Goal: Task Accomplishment & Management: Use online tool/utility

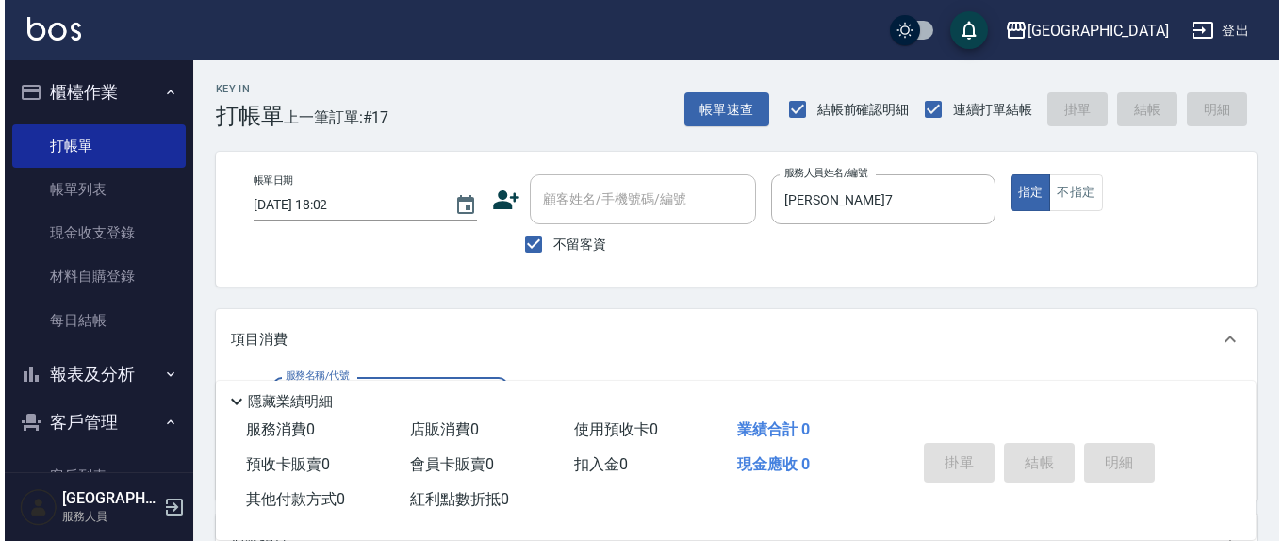
scroll to position [196, 0]
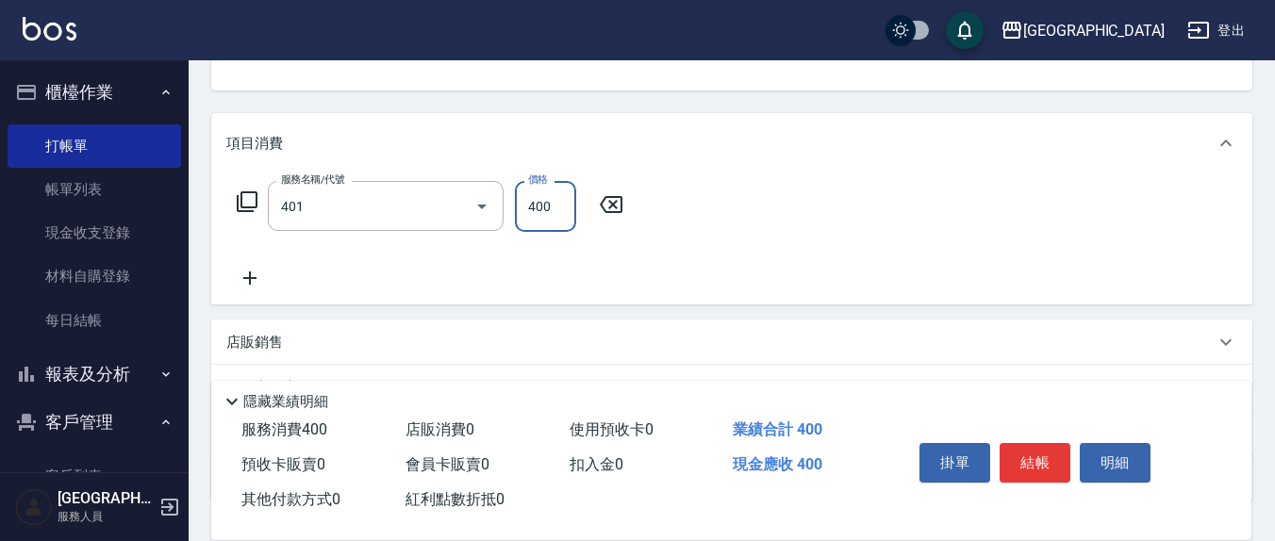
type input "剪髮(401)"
click at [1032, 451] on button "結帳" at bounding box center [1034, 463] width 71 height 40
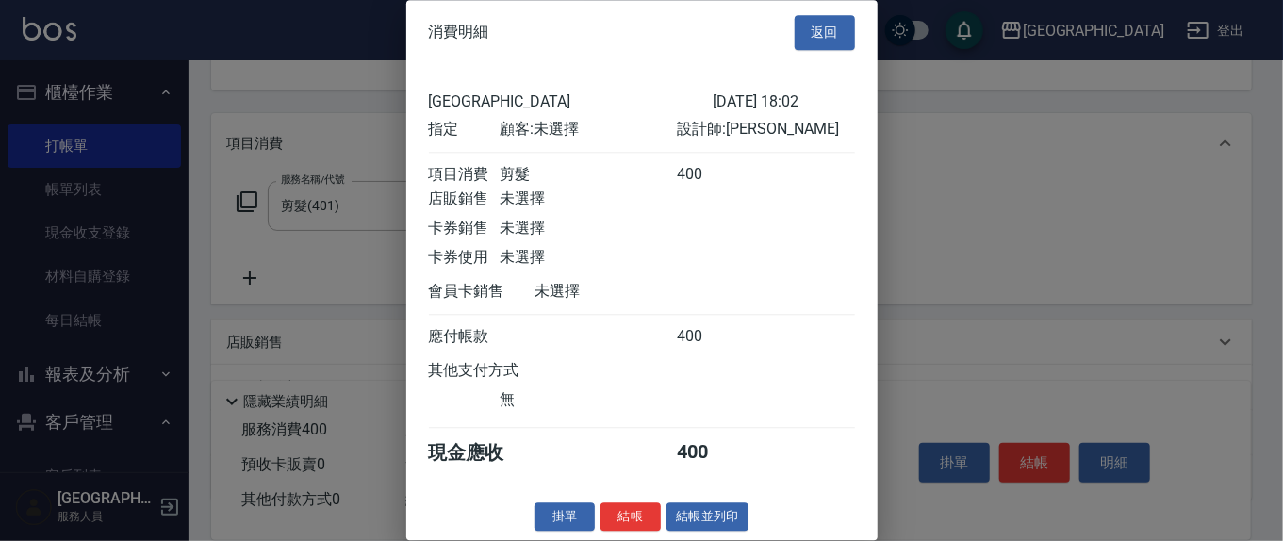
scroll to position [21, 0]
click at [632, 508] on button "結帳" at bounding box center [631, 516] width 60 height 29
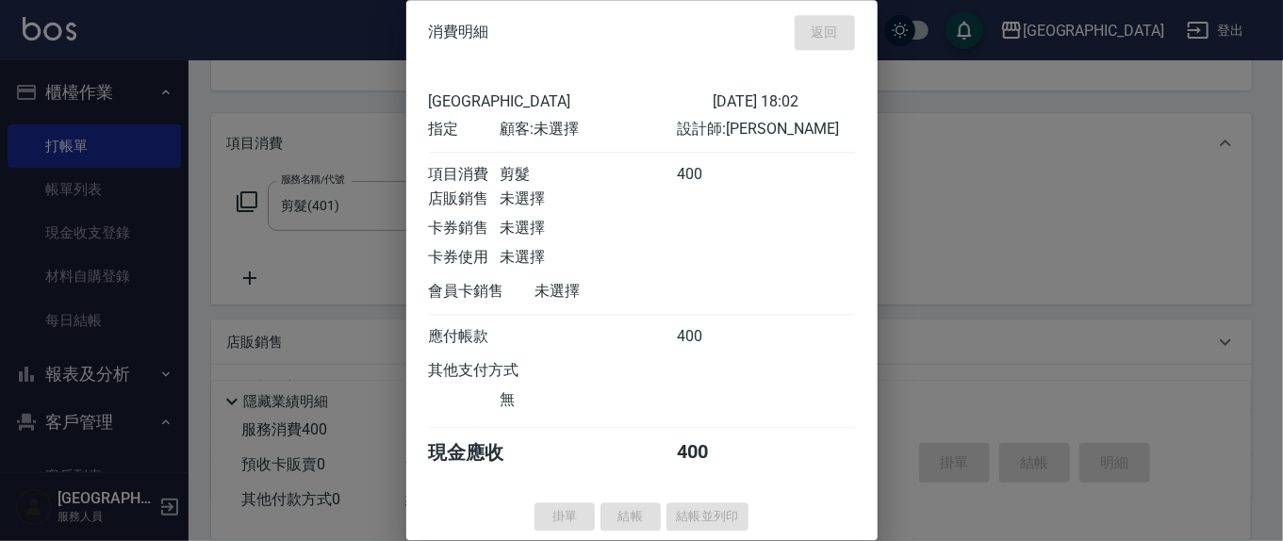
scroll to position [0, 0]
type input "2025/08/11 19:22"
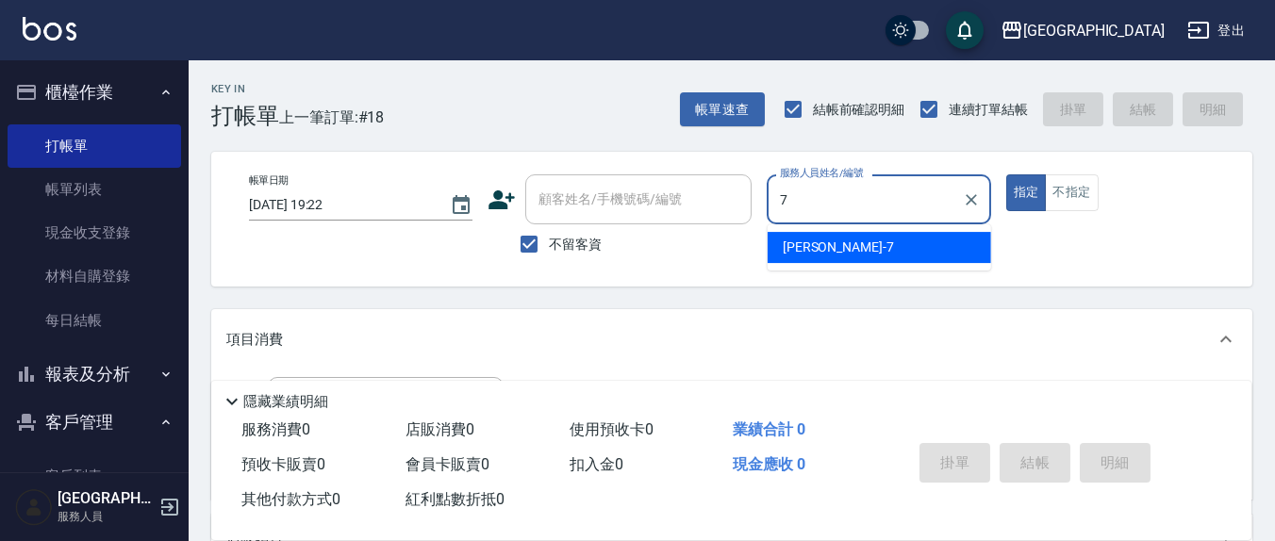
type input "劉佩怡-7"
type button "true"
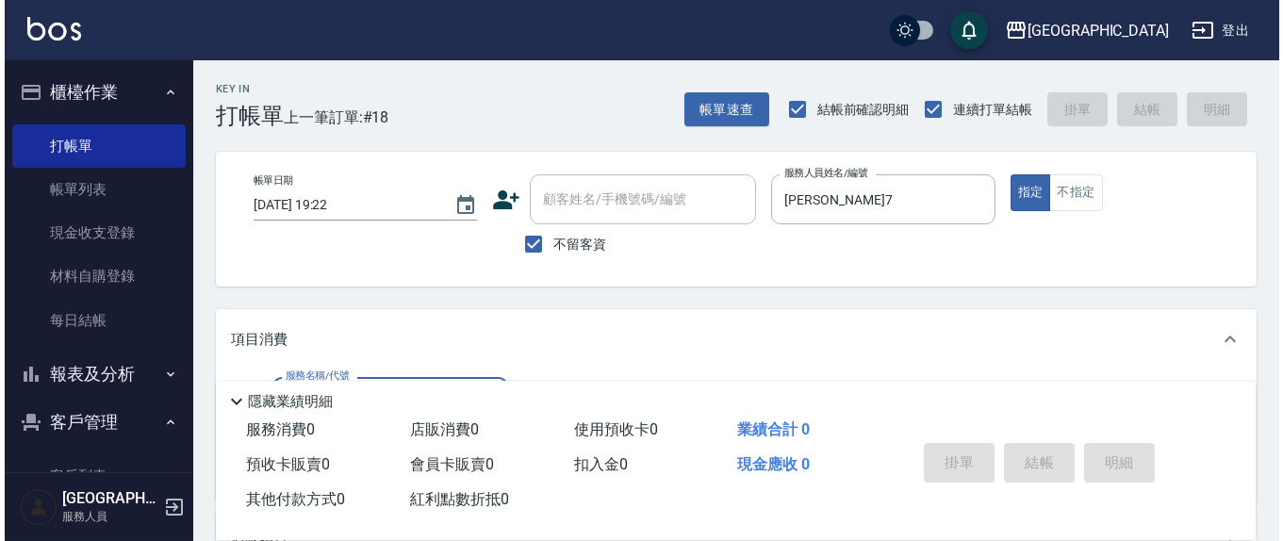
scroll to position [196, 0]
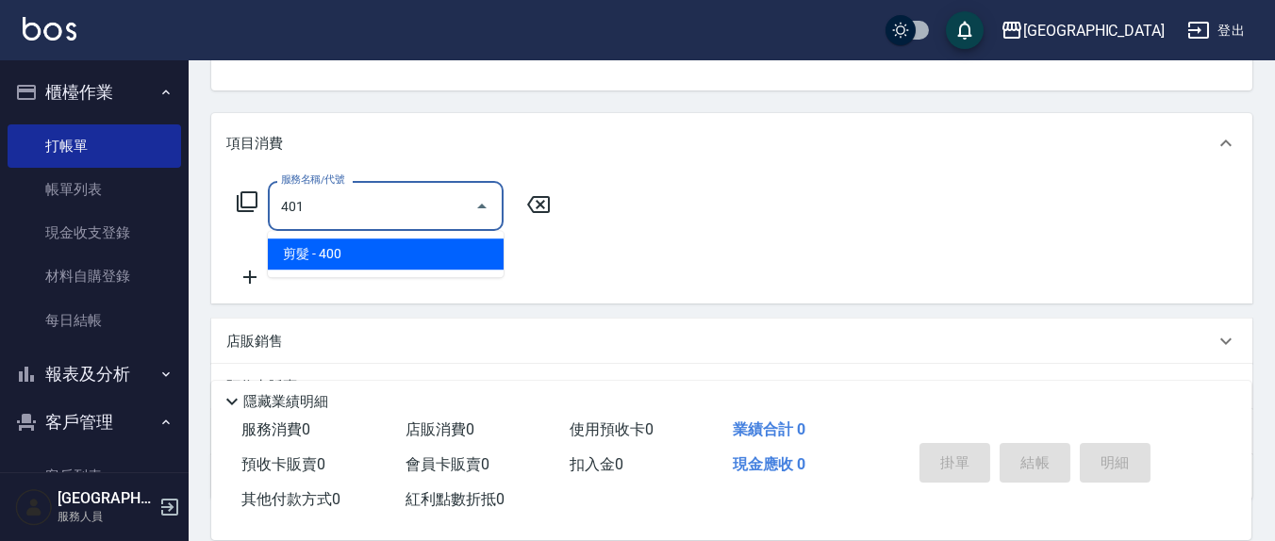
type input "剪髮(401)"
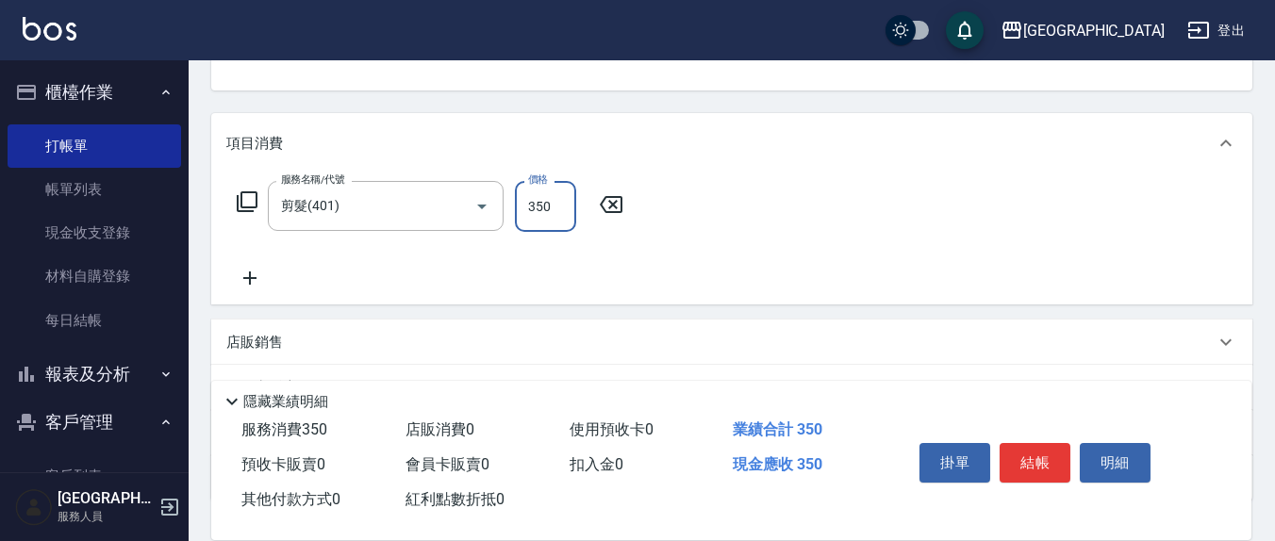
type input "350"
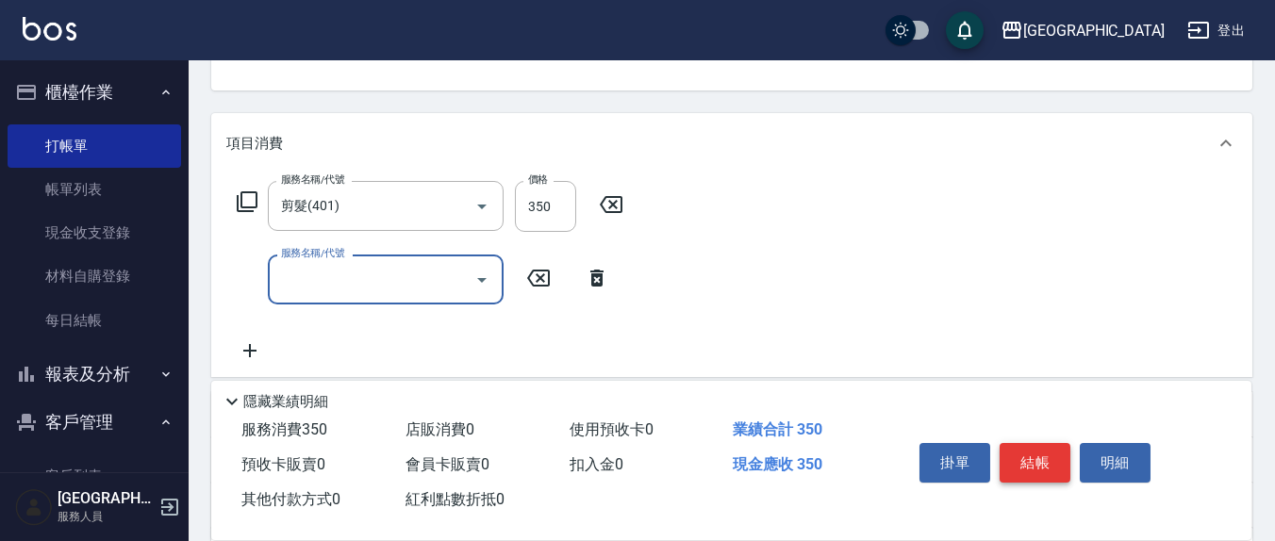
click at [1053, 466] on button "結帳" at bounding box center [1034, 463] width 71 height 40
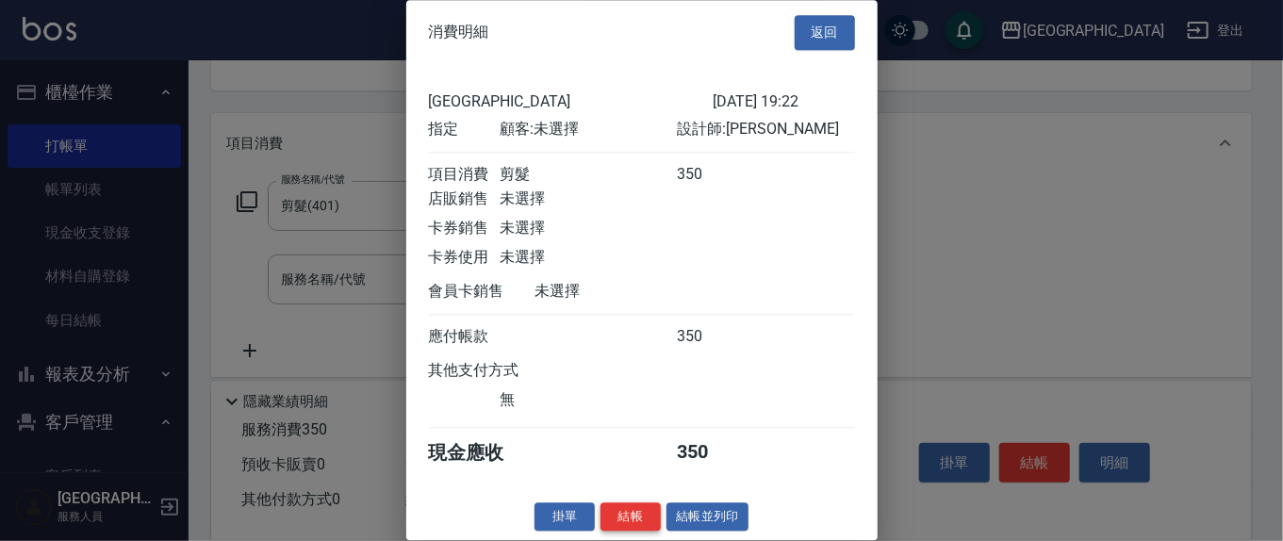
scroll to position [21, 0]
click at [609, 518] on button "結帳" at bounding box center [631, 516] width 60 height 29
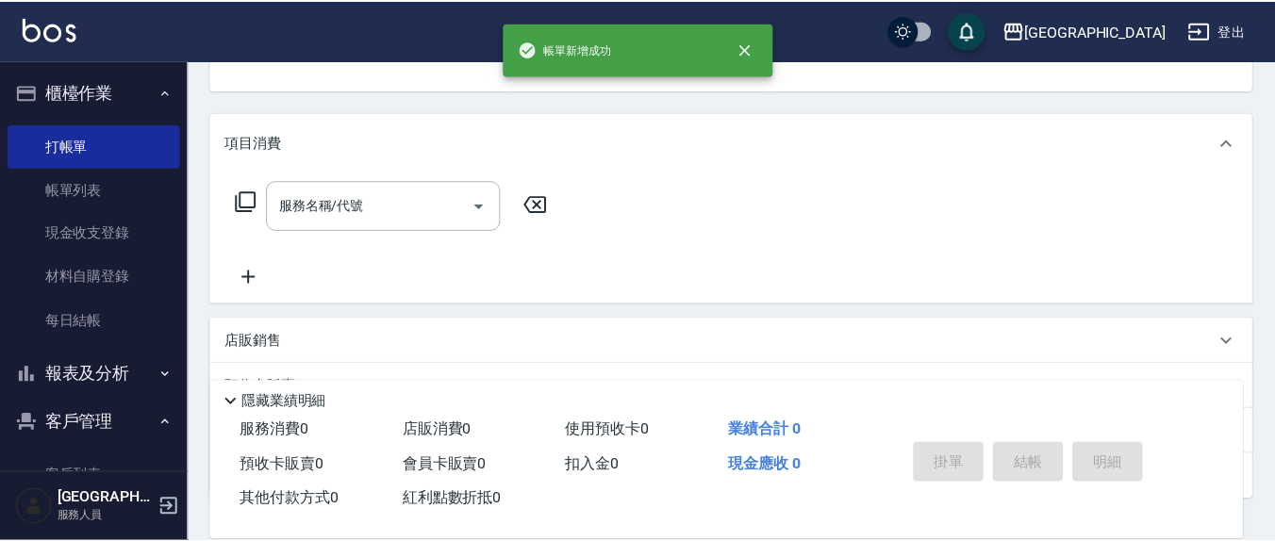
scroll to position [0, 0]
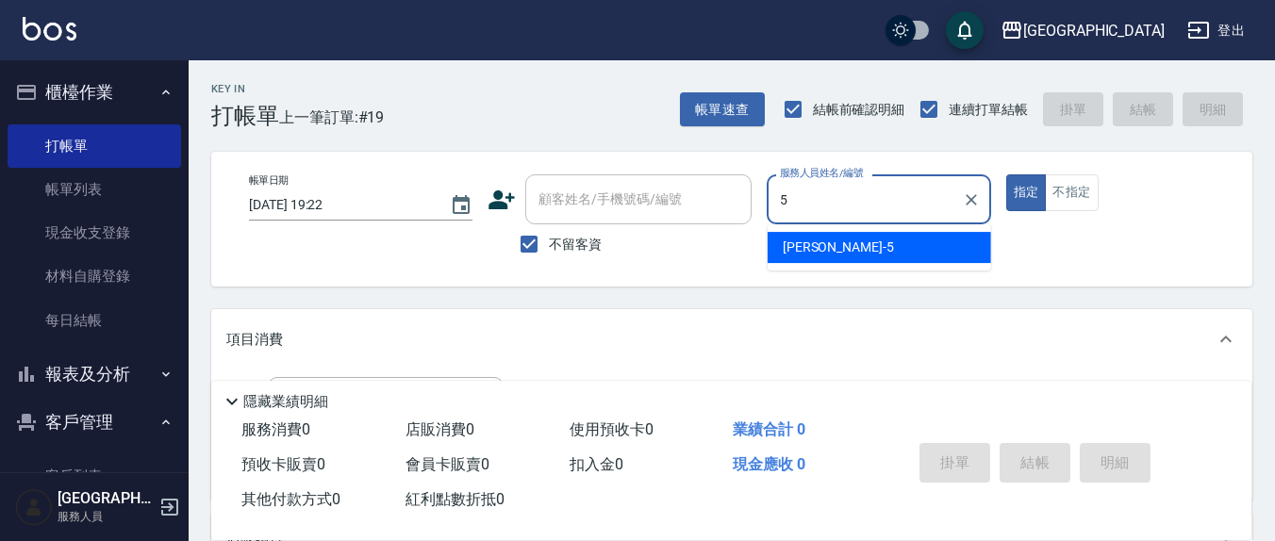
type input "楊惠絜-5"
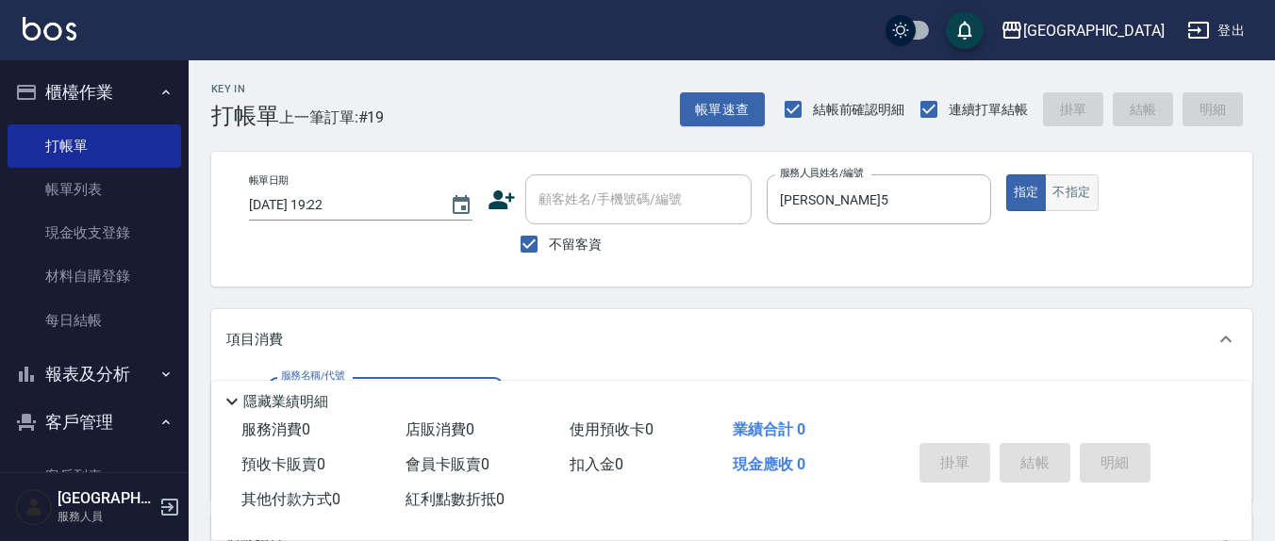
click at [1075, 199] on button "不指定" at bounding box center [1071, 192] width 53 height 37
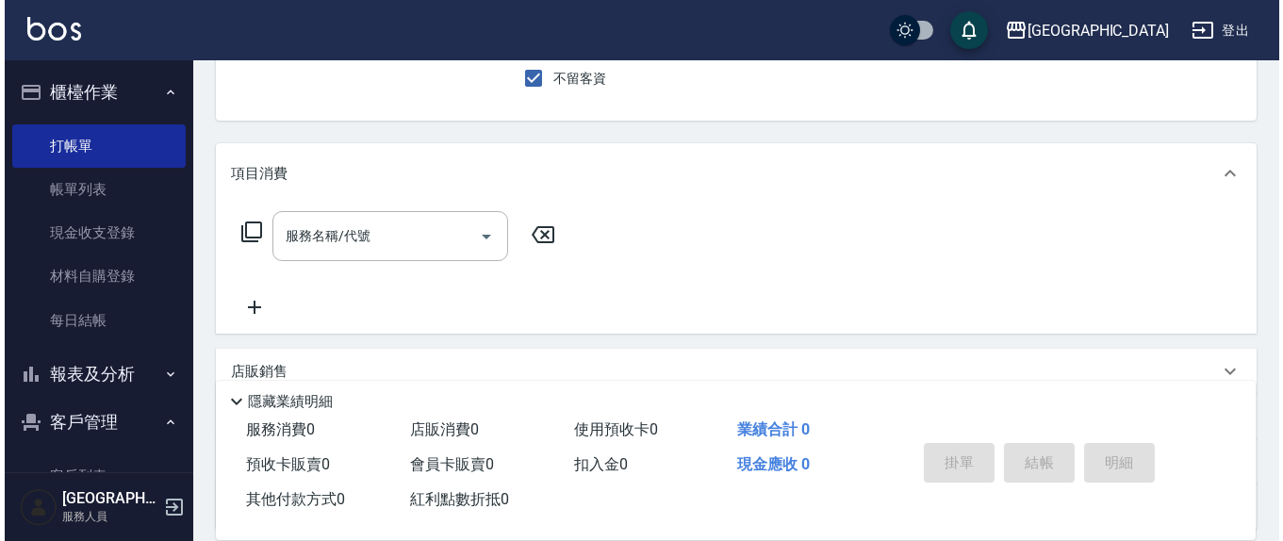
scroll to position [196, 0]
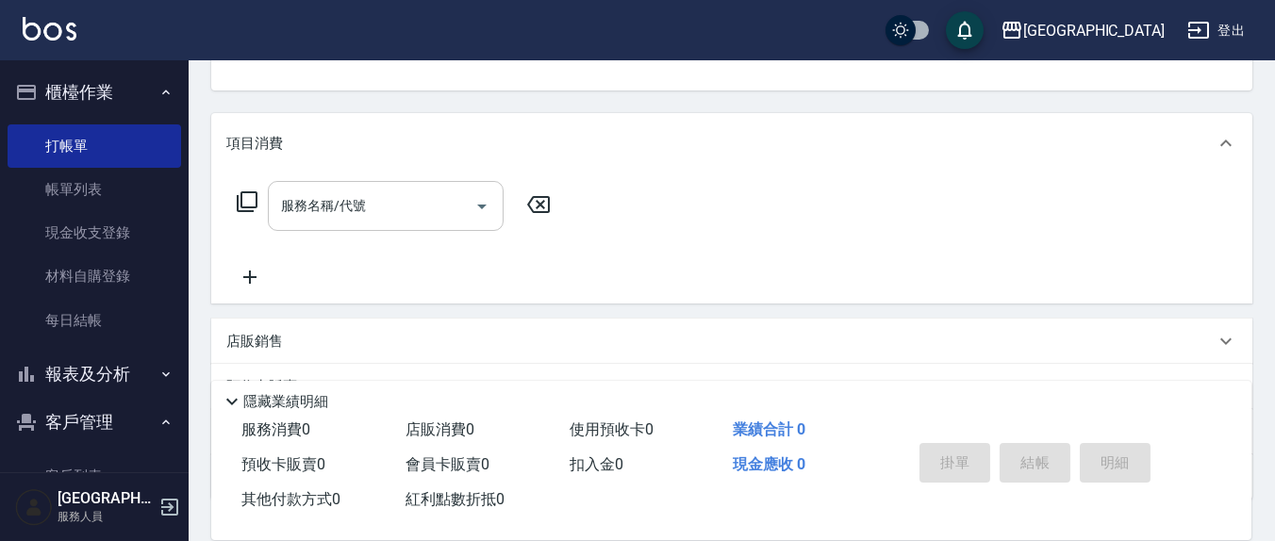
click at [375, 201] on input "服務名稱/代號" at bounding box center [371, 205] width 190 height 33
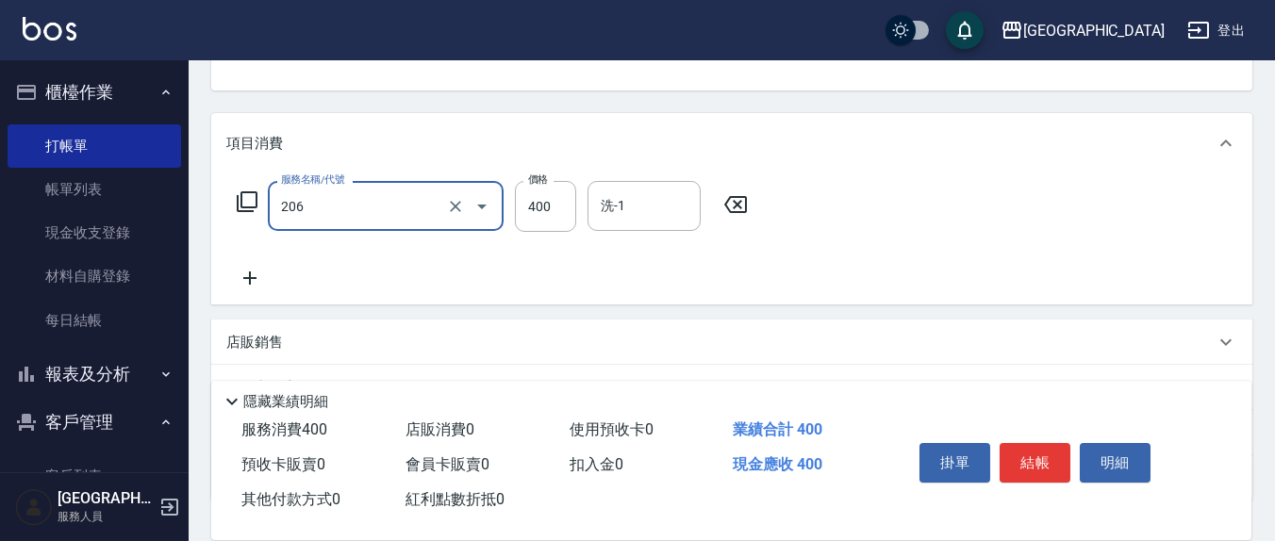
type input "健康洗(206)"
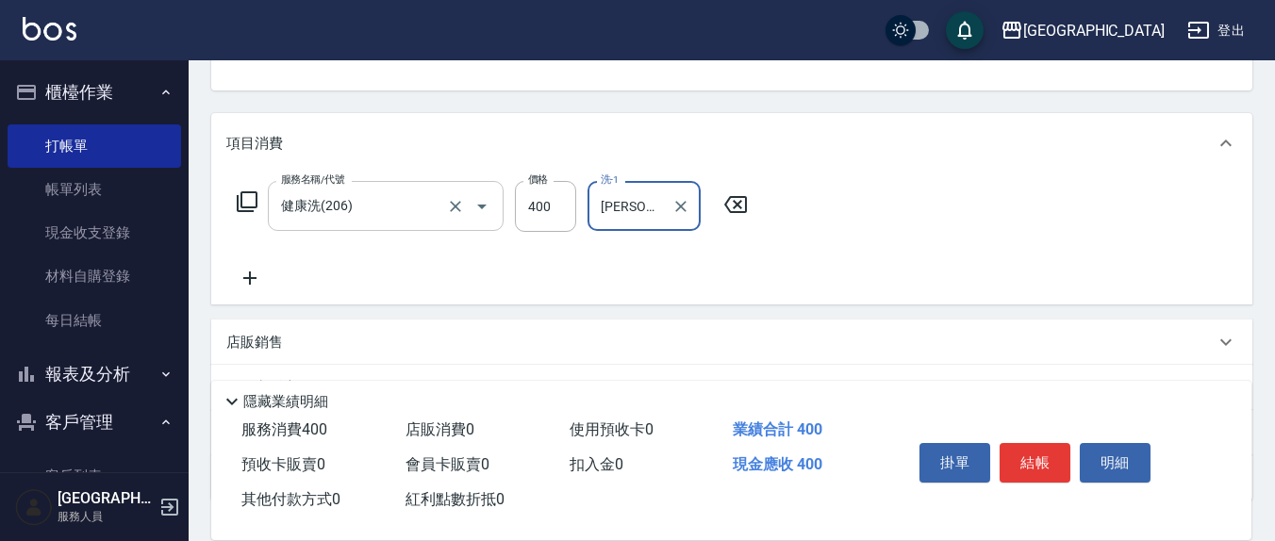
type input "韋羽蕎-21"
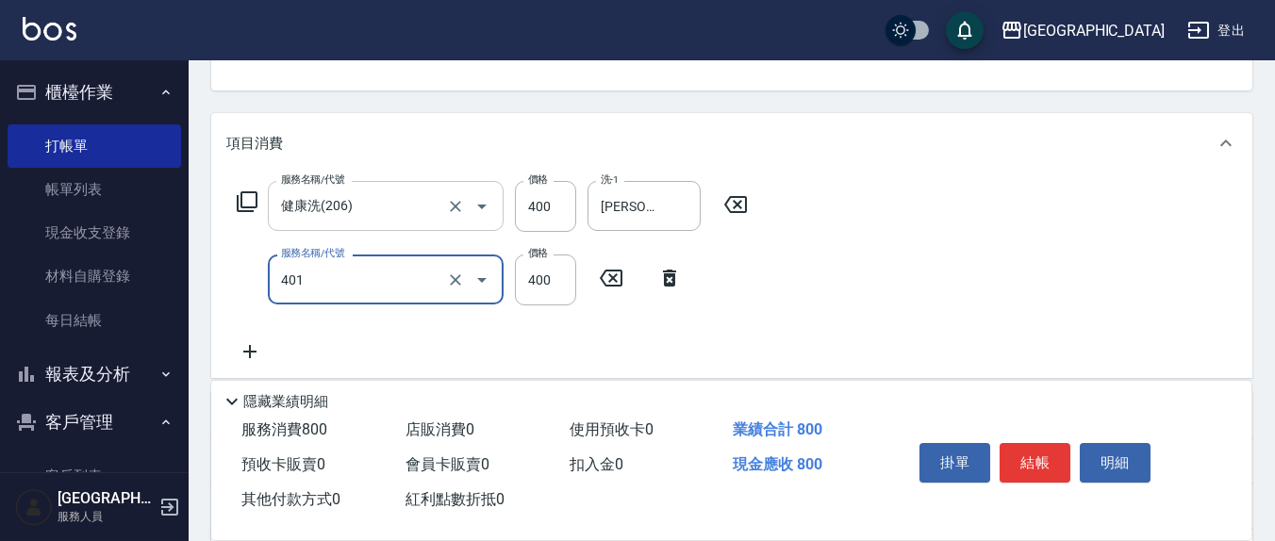
type input "剪髮(401)"
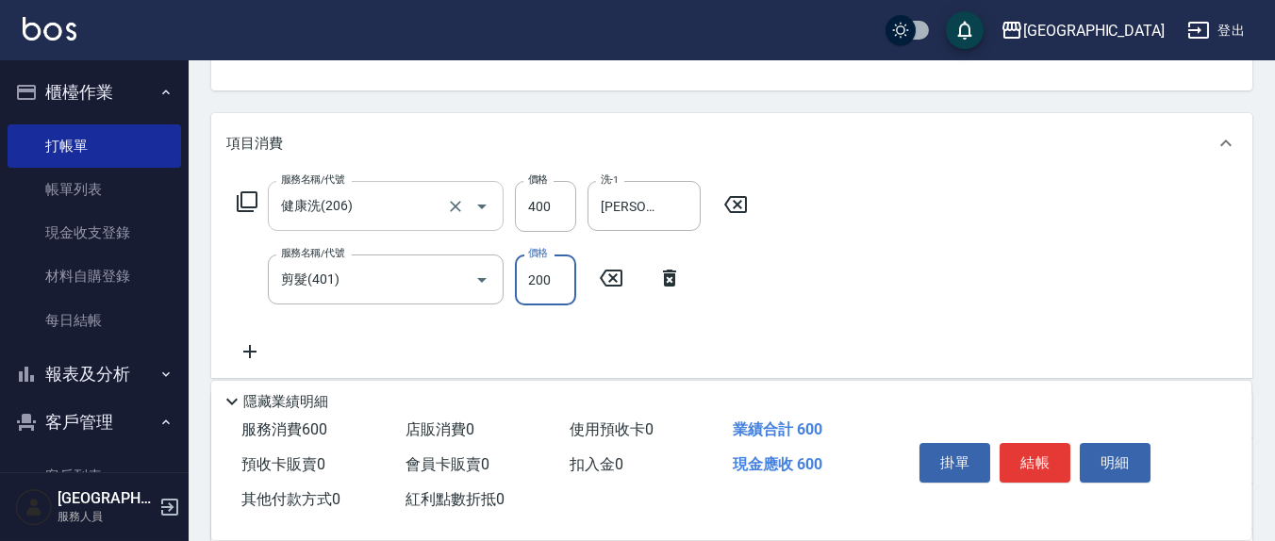
type input "200"
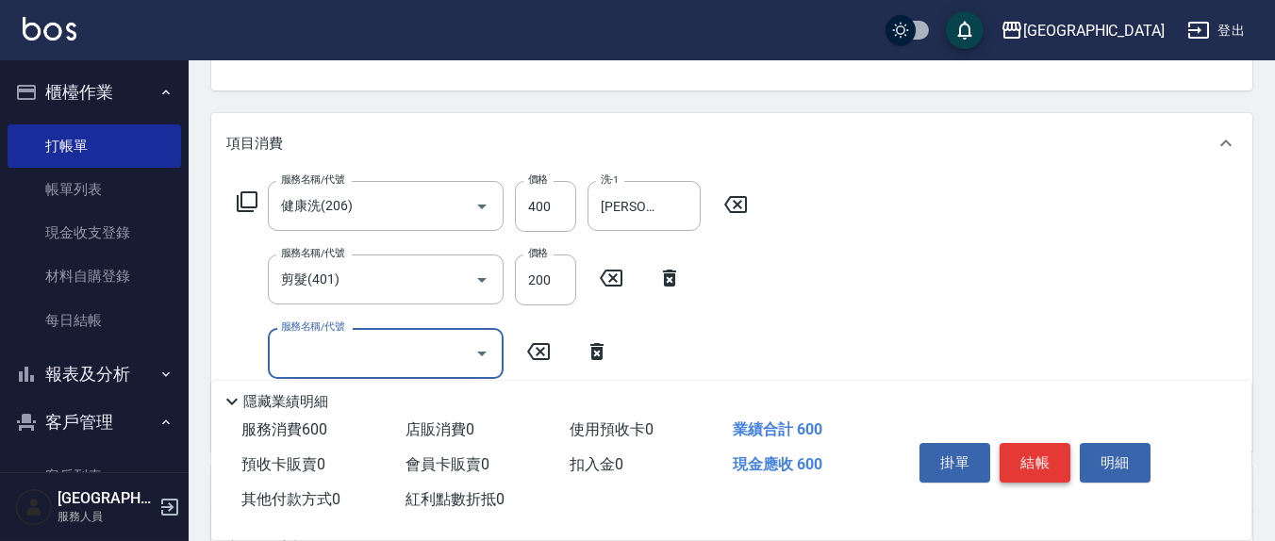
click at [1049, 455] on button "結帳" at bounding box center [1034, 463] width 71 height 40
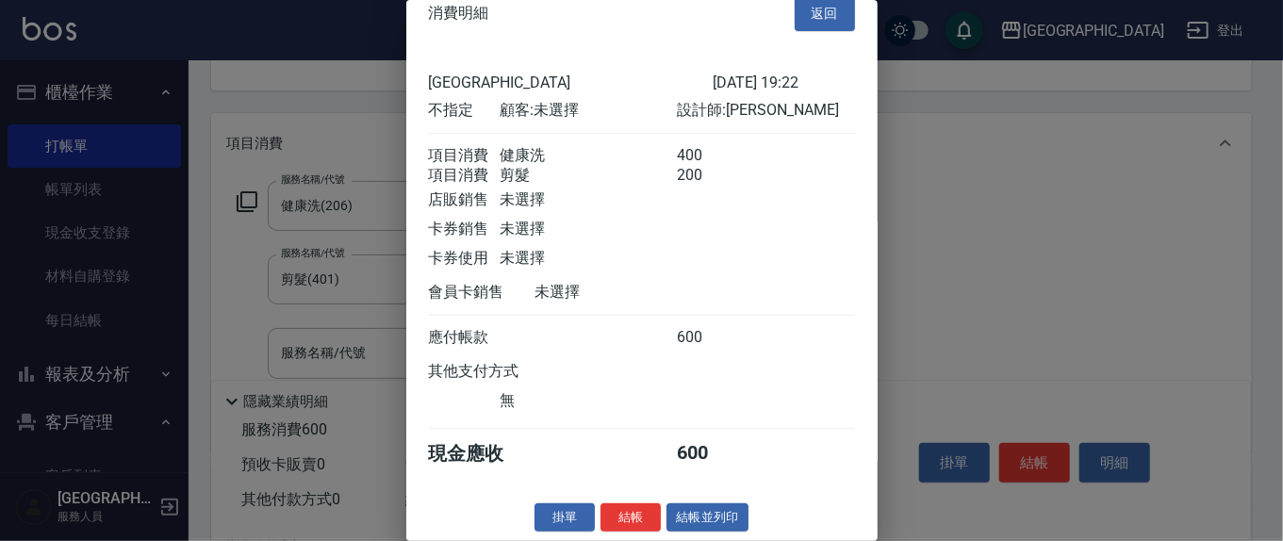
scroll to position [42, 0]
click at [622, 523] on button "結帳" at bounding box center [631, 517] width 60 height 29
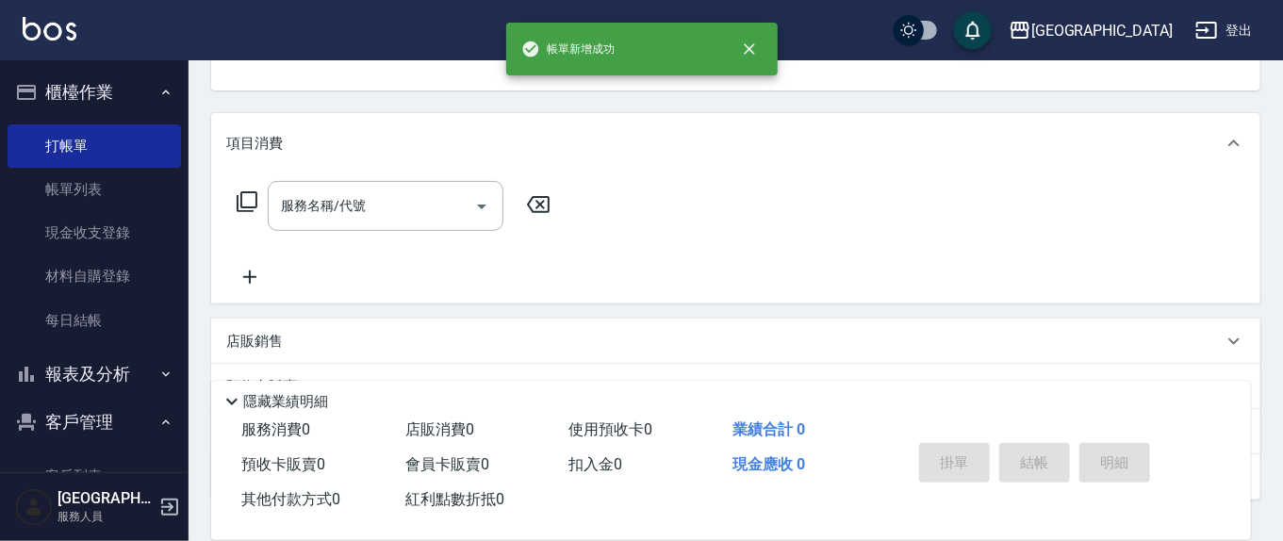
scroll to position [0, 0]
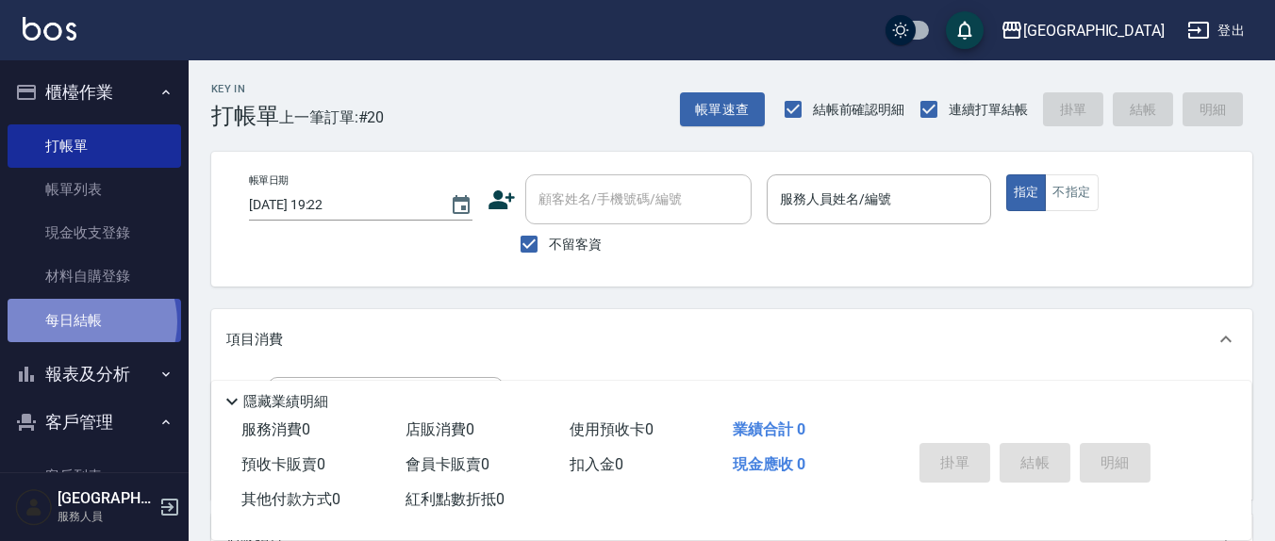
click at [85, 321] on link "每日結帳" at bounding box center [94, 320] width 173 height 43
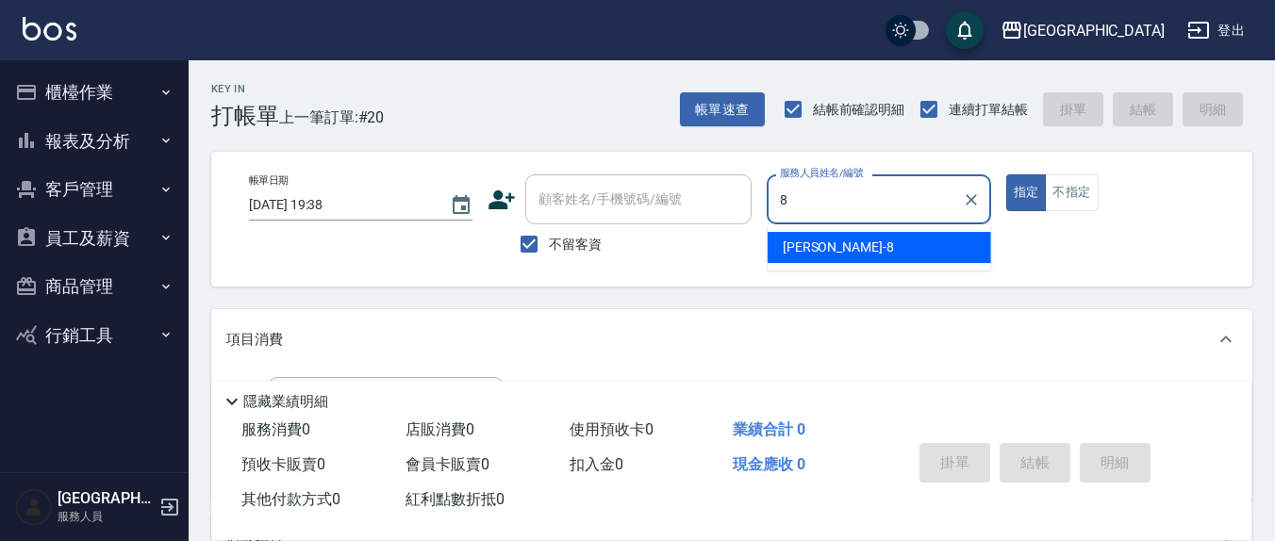
type input "[PERSON_NAME]-8"
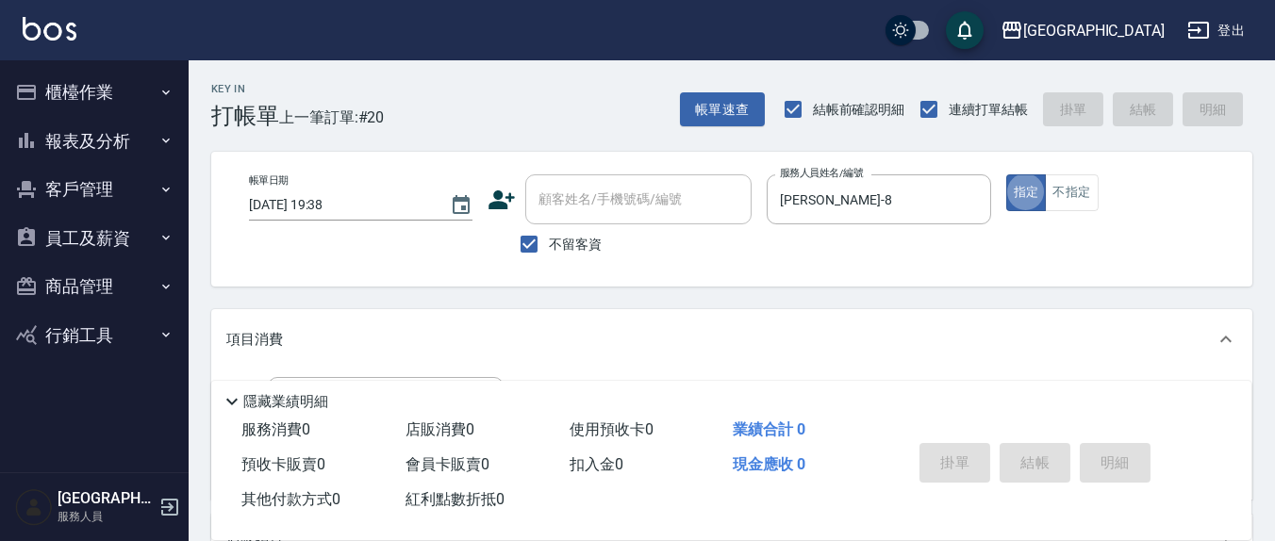
type button "true"
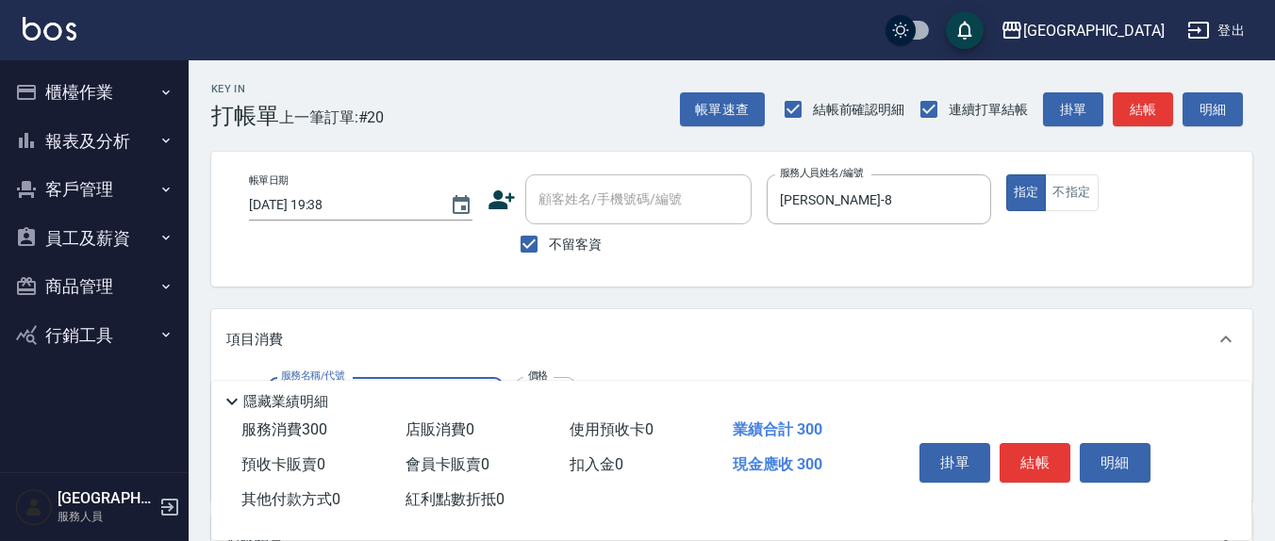
type input "[PERSON_NAME]洗髮精(210)"
type input "[PERSON_NAME]-8"
type input "501"
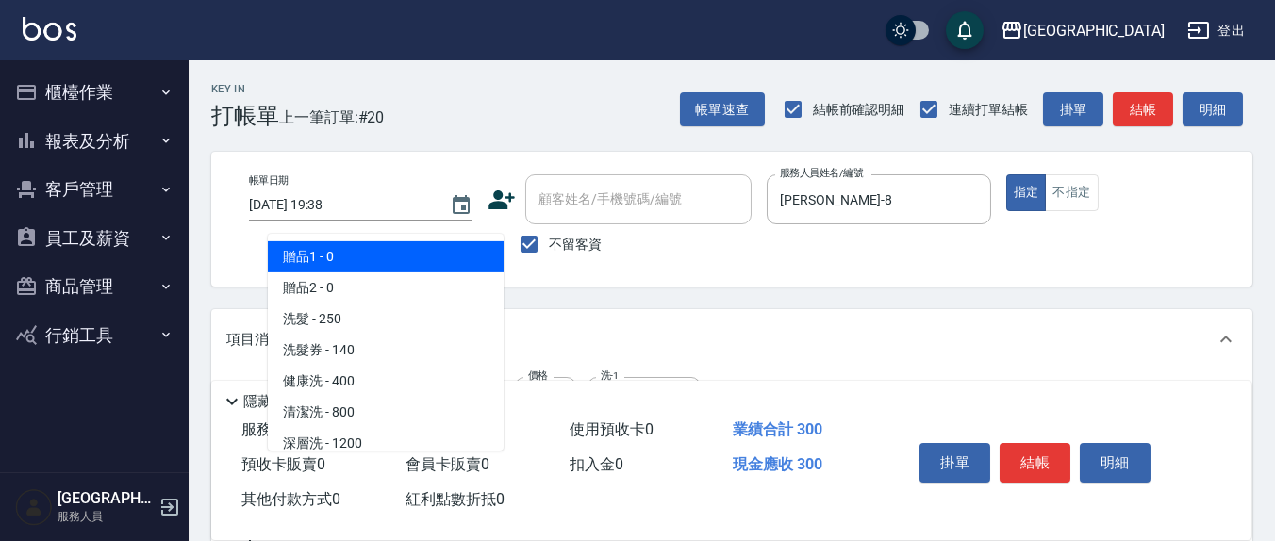
type input "MK果酸燙2000(310)"
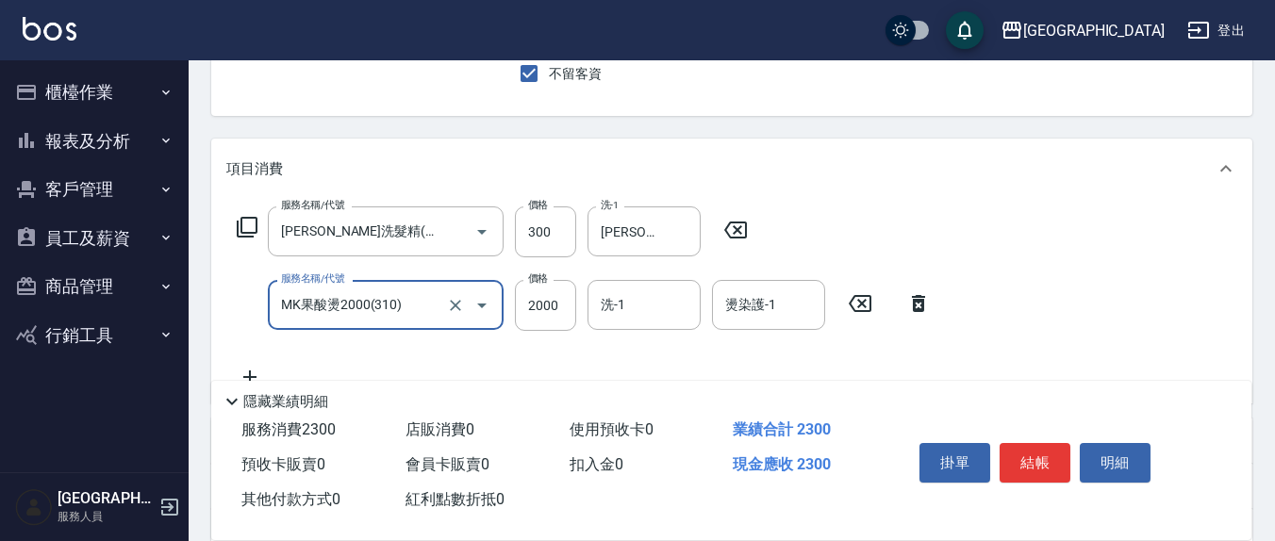
scroll to position [196, 0]
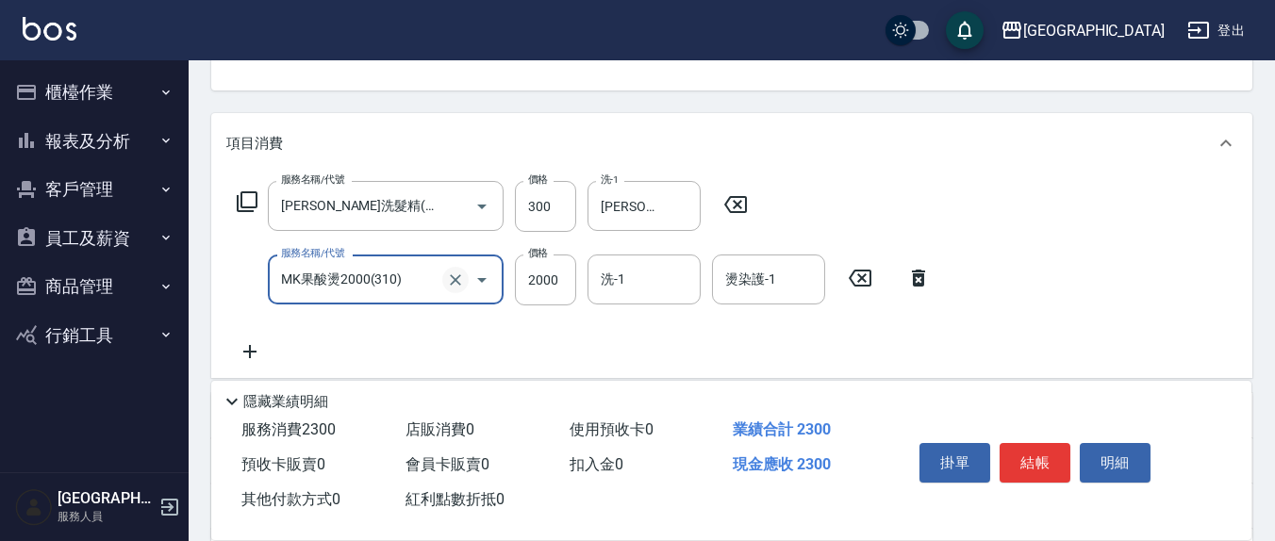
click at [448, 277] on icon "Clear" at bounding box center [455, 280] width 19 height 19
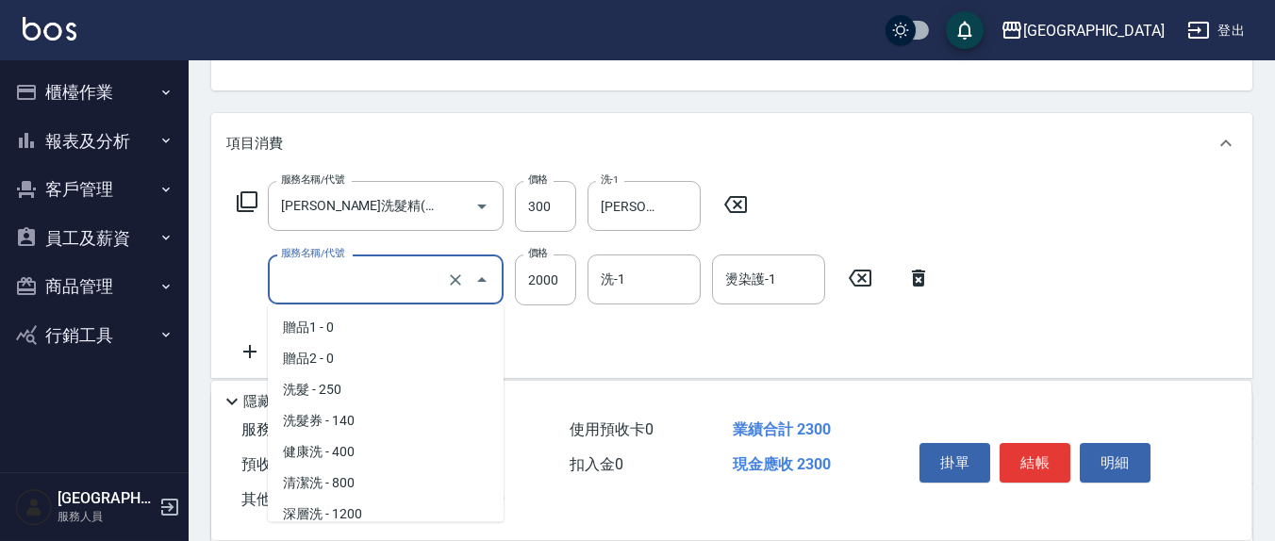
click at [388, 280] on input "服務名稱/代號" at bounding box center [359, 279] width 166 height 33
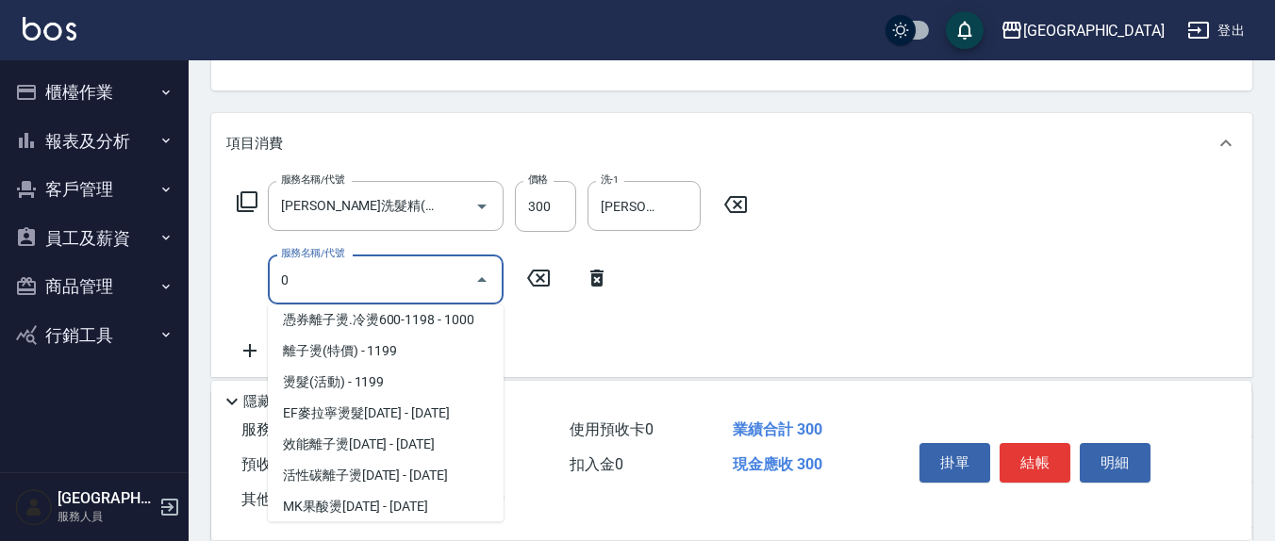
scroll to position [0, 0]
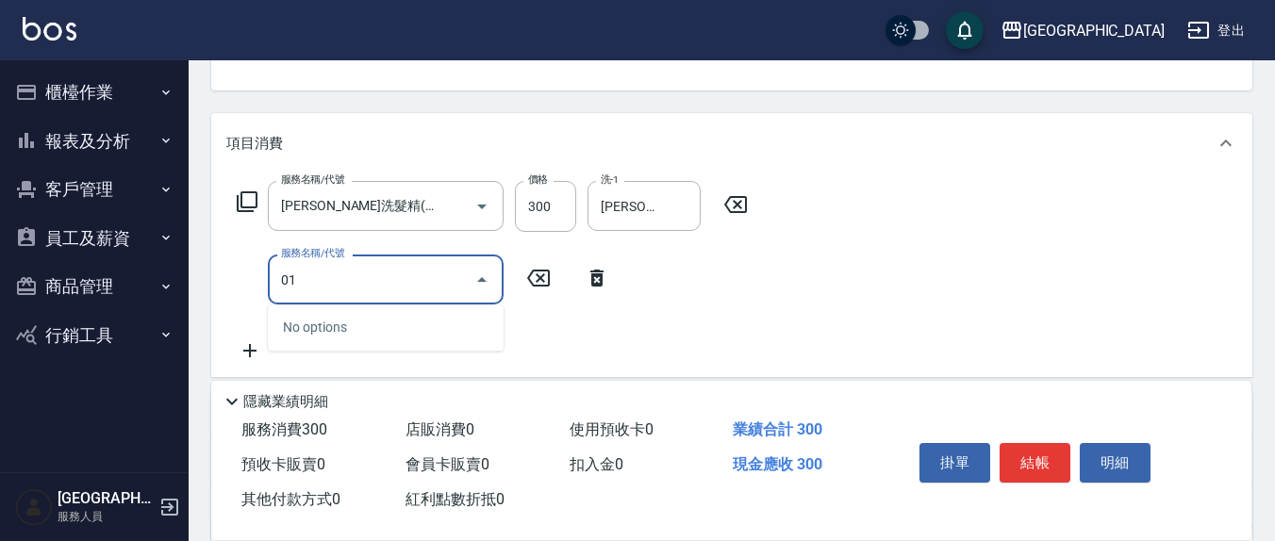
type input "0"
type input "染髮(501)"
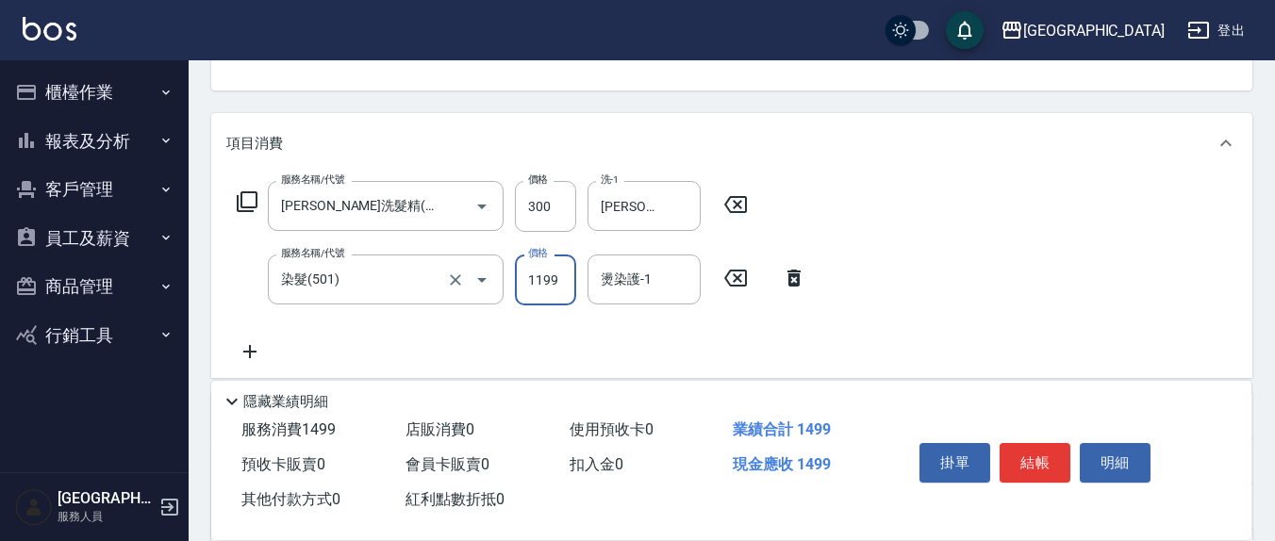
click at [400, 305] on div "服務名稱/代號 染髮(501) 服務名稱/代號" at bounding box center [386, 280] width 236 height 51
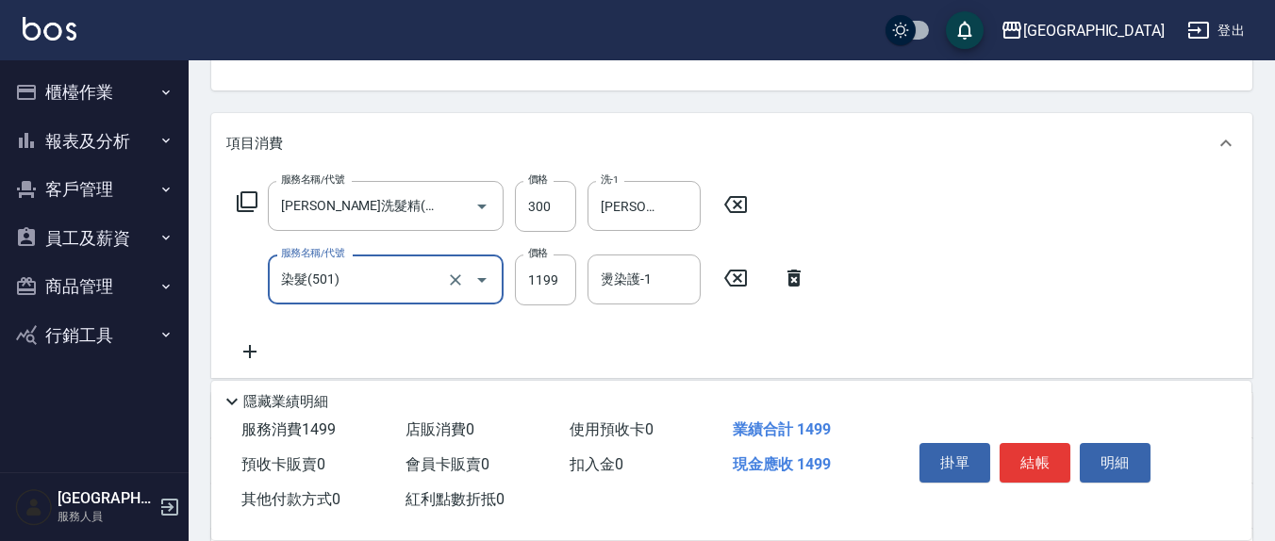
click at [390, 288] on input "染髮(501)" at bounding box center [359, 279] width 166 height 33
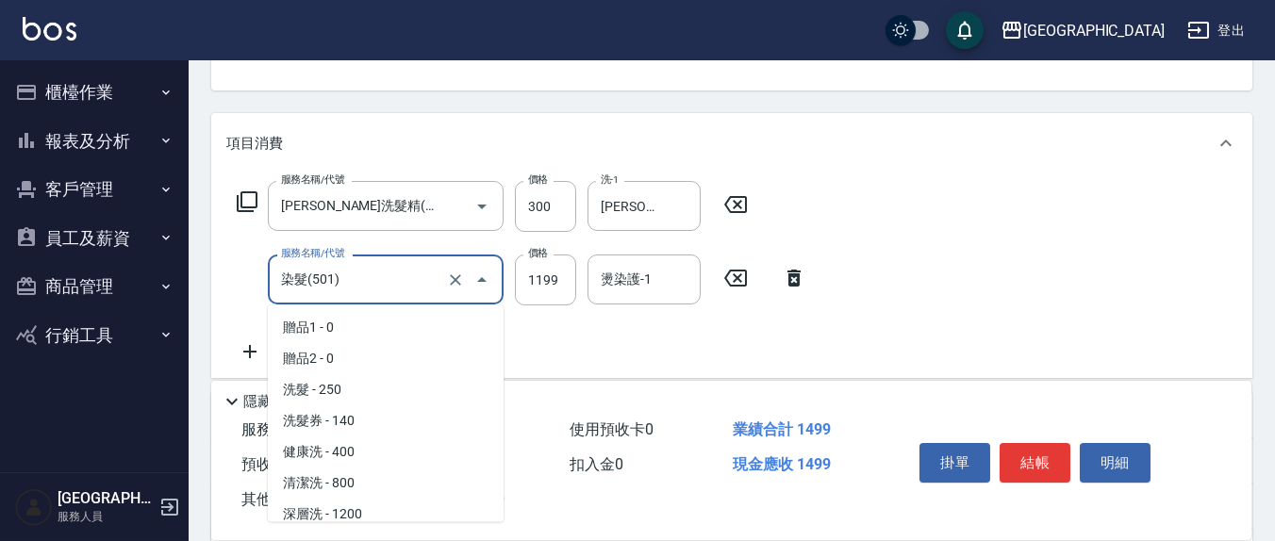
scroll to position [631, 0]
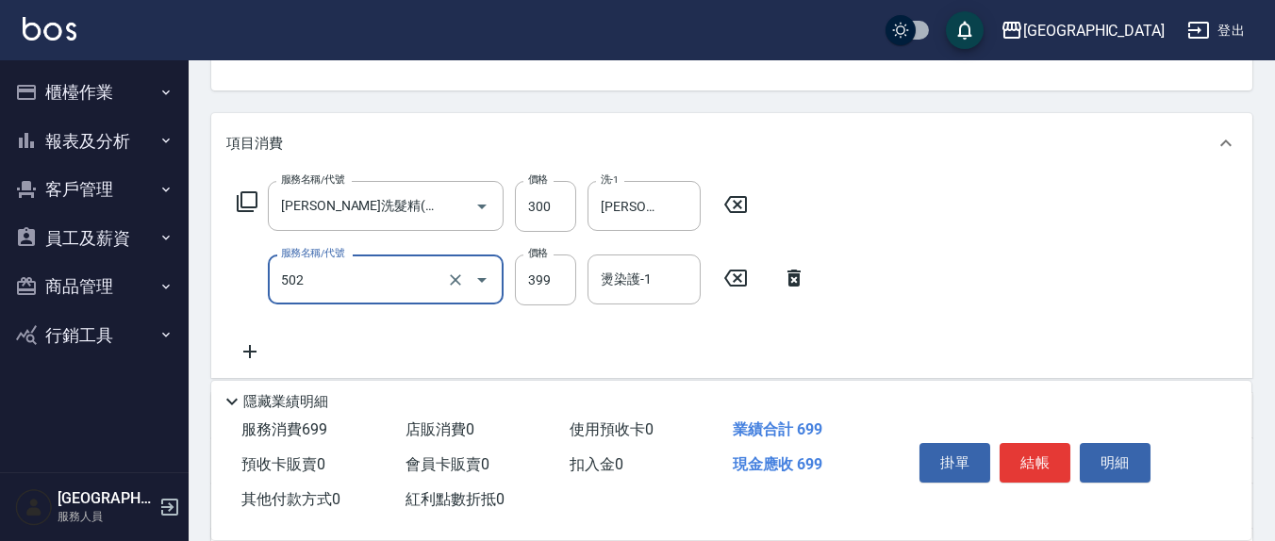
type input "挑染5束399(502)"
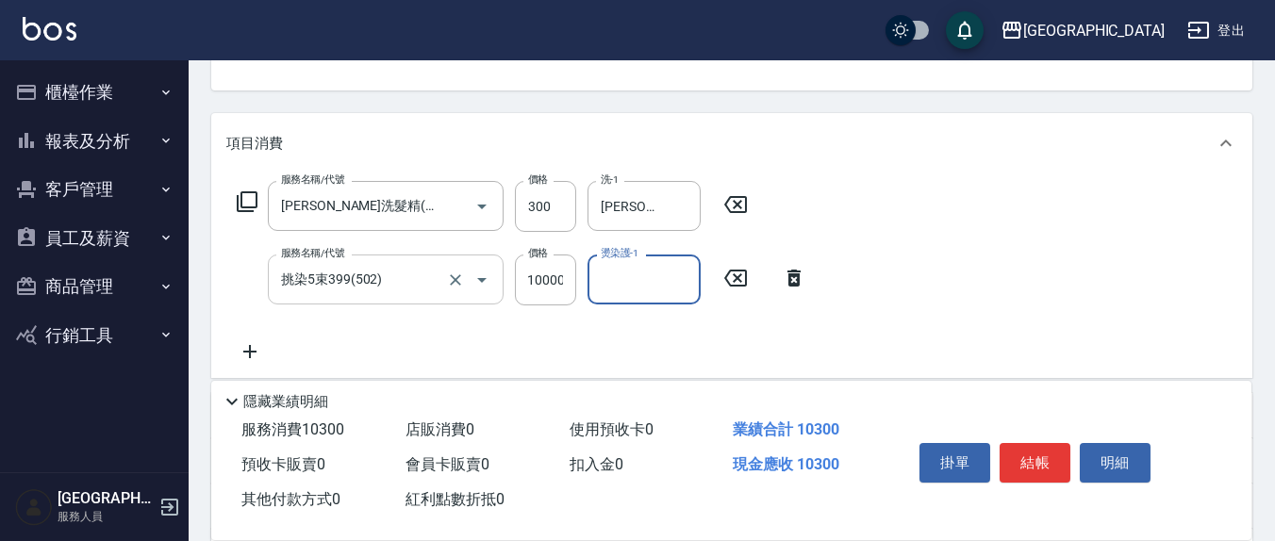
scroll to position [0, 0]
click at [506, 277] on div "服務名稱/代號 挑染5束399(502) 服務名稱/代號 價格 10000 價格 燙染護-1 燙染護-1" at bounding box center [521, 280] width 591 height 51
click at [546, 275] on input "10000" at bounding box center [545, 280] width 61 height 51
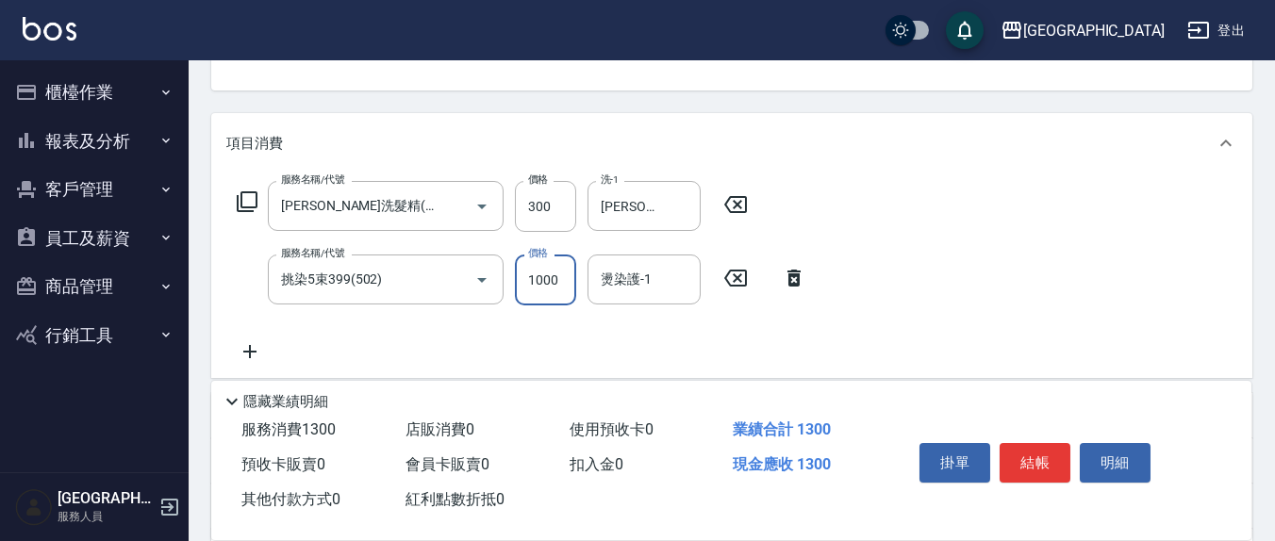
type input "1000"
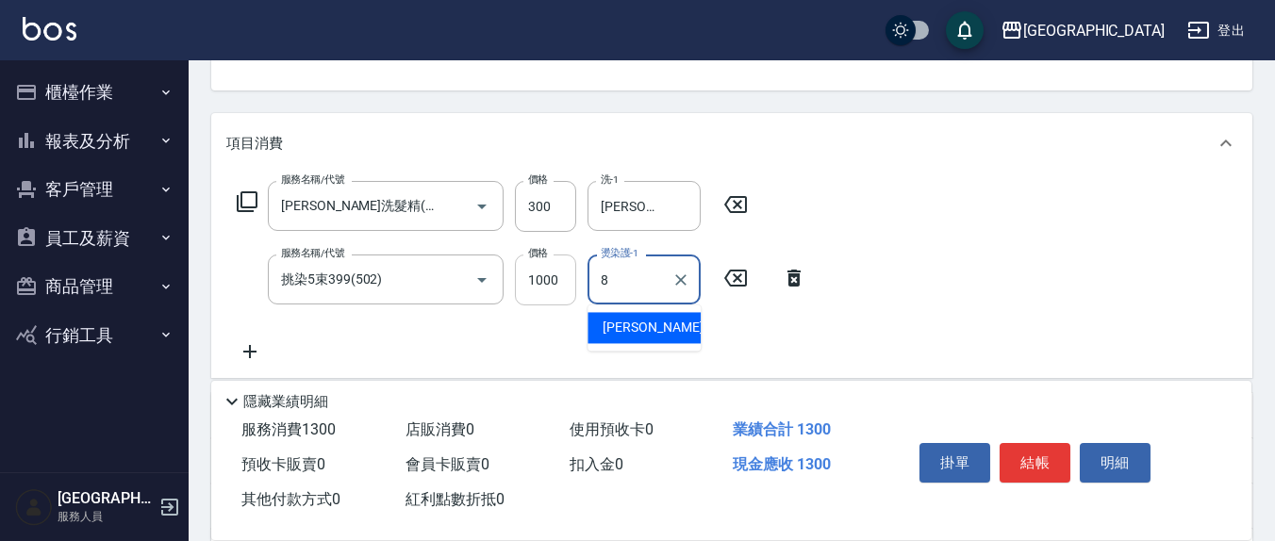
type input "[PERSON_NAME]-8"
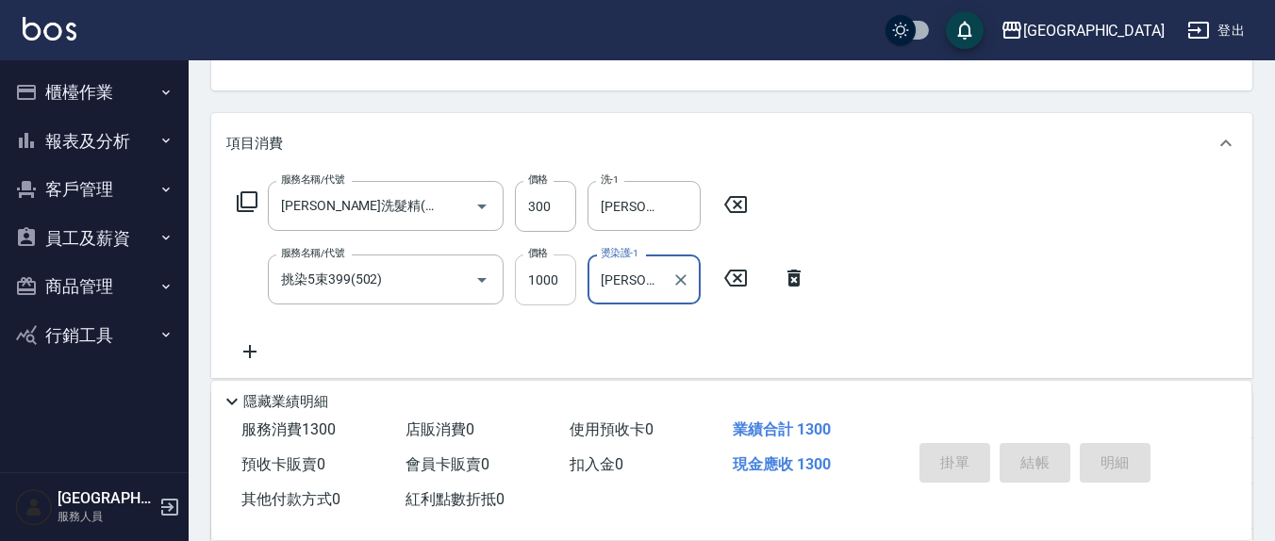
type input "[DATE] 19:39"
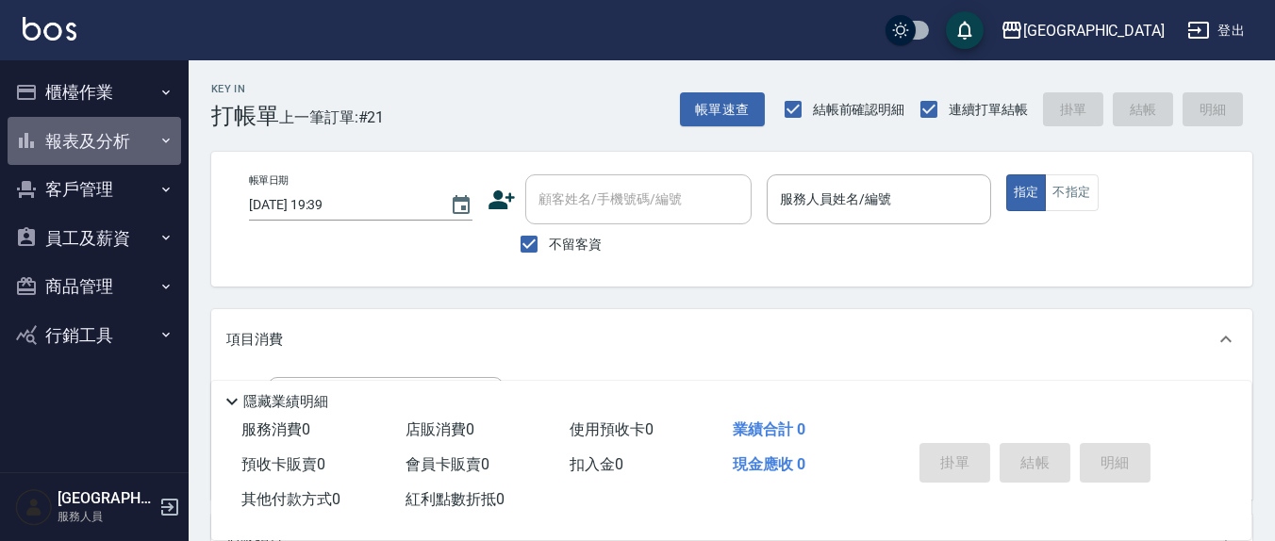
click at [75, 121] on button "報表及分析" at bounding box center [94, 141] width 173 height 49
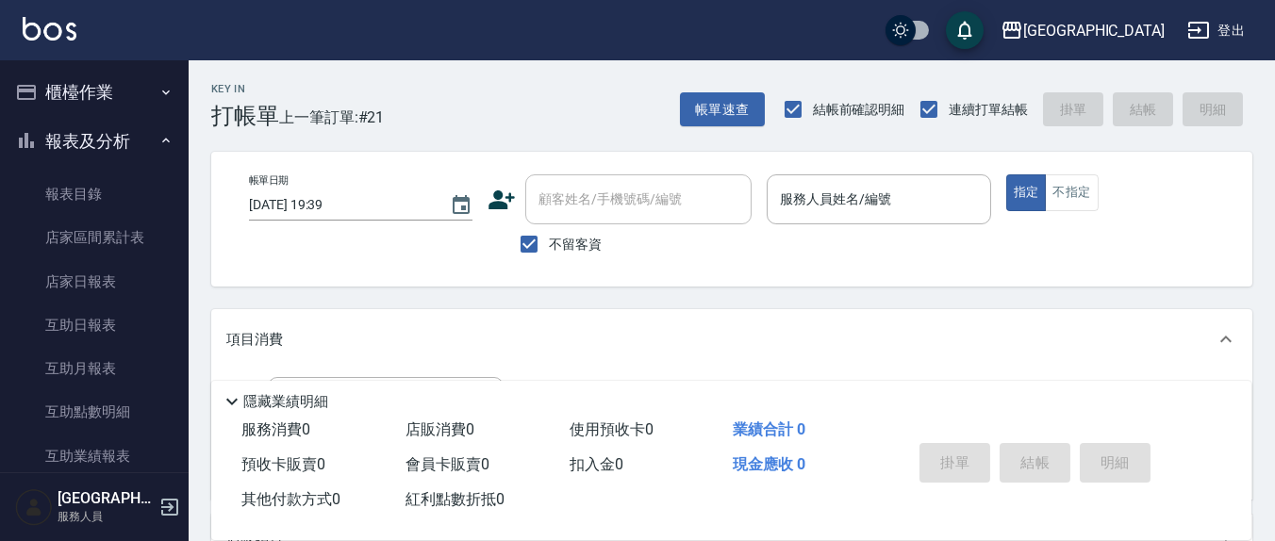
click at [81, 113] on button "櫃檯作業" at bounding box center [94, 92] width 173 height 49
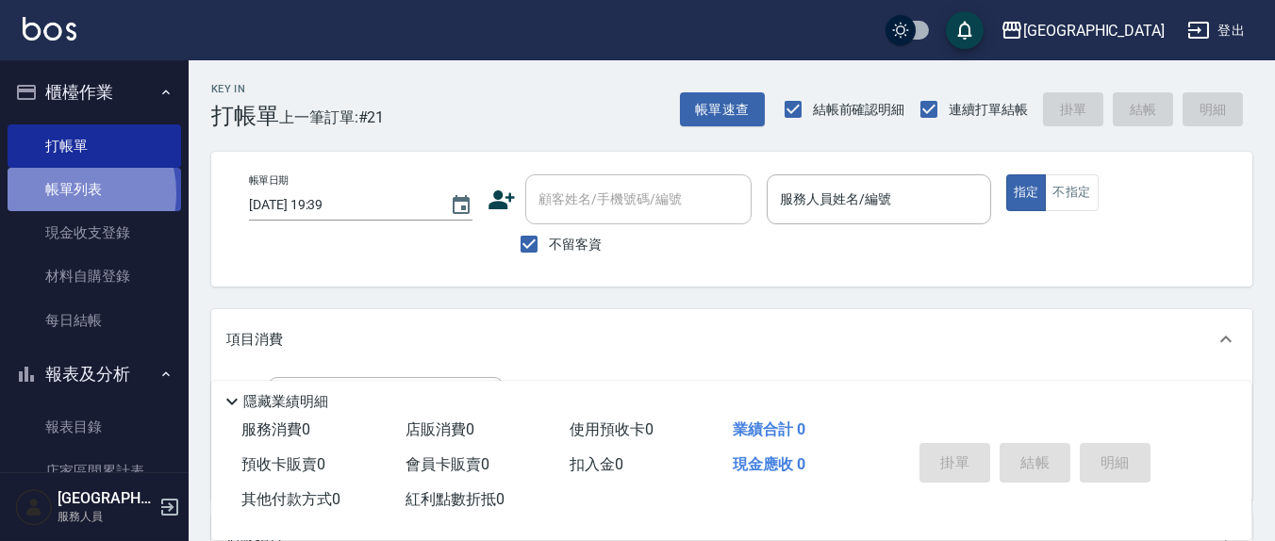
click at [60, 193] on link "帳單列表" at bounding box center [94, 189] width 173 height 43
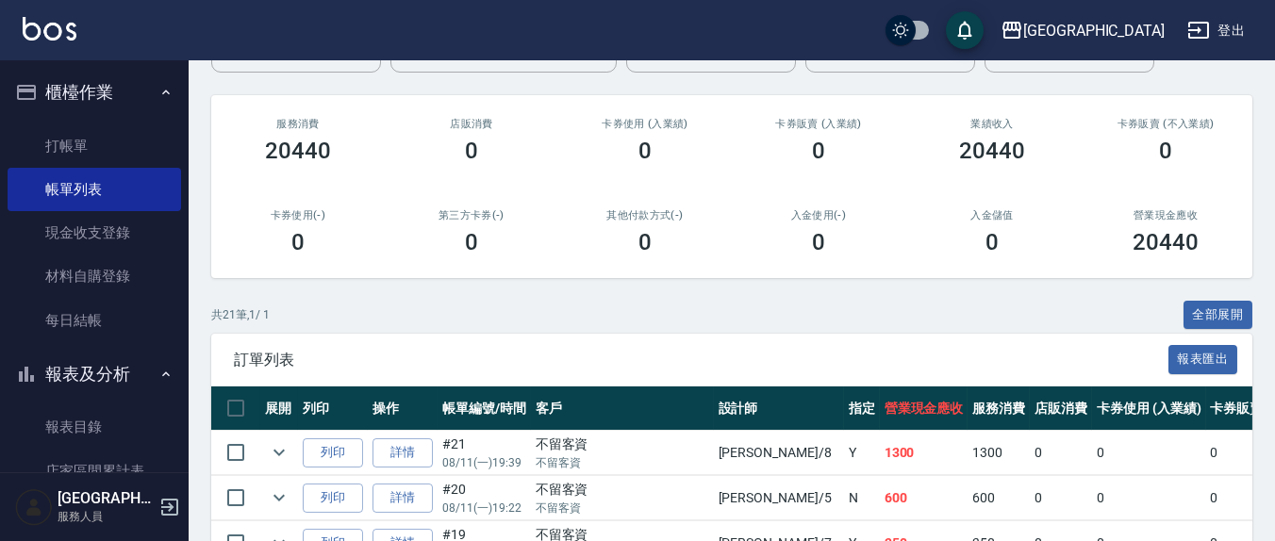
scroll to position [392, 0]
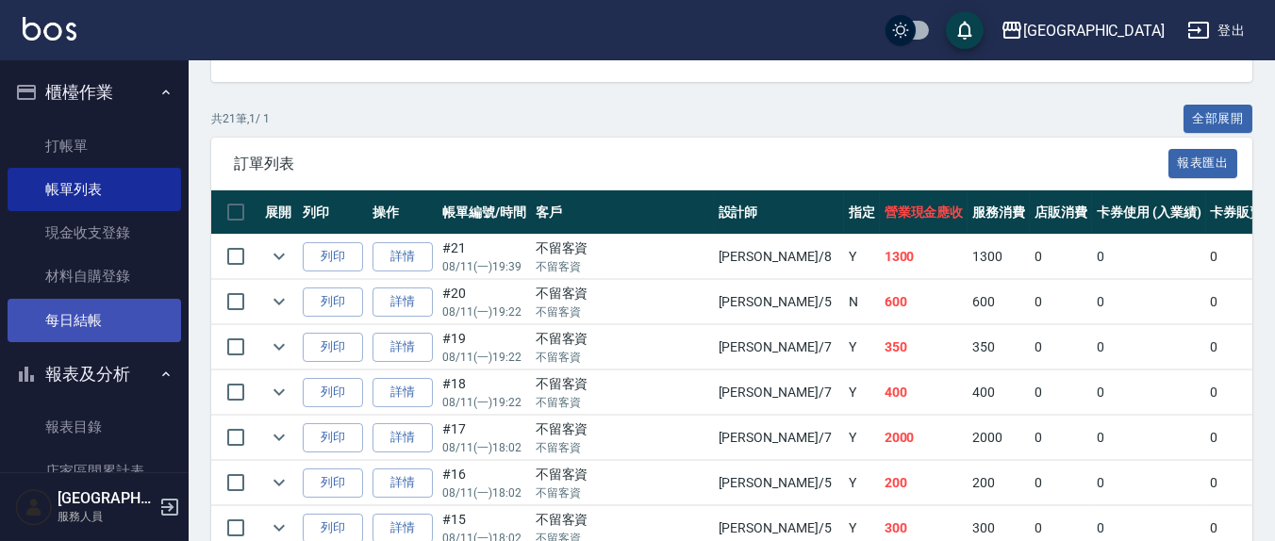
click at [83, 311] on link "每日結帳" at bounding box center [94, 320] width 173 height 43
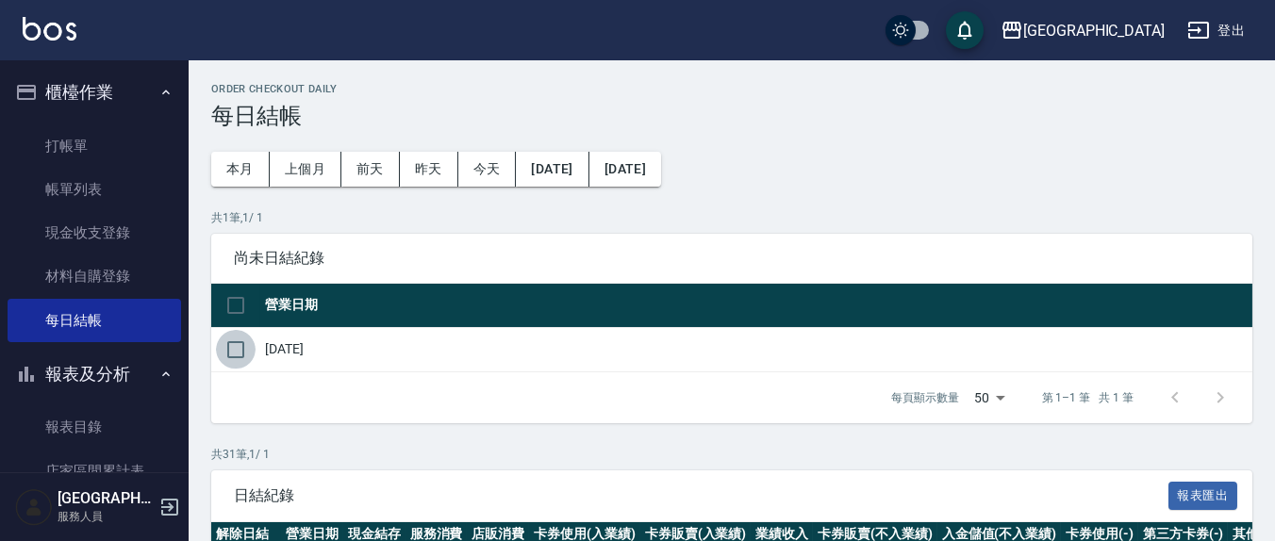
click at [243, 343] on input "checkbox" at bounding box center [236, 350] width 40 height 40
checkbox input "true"
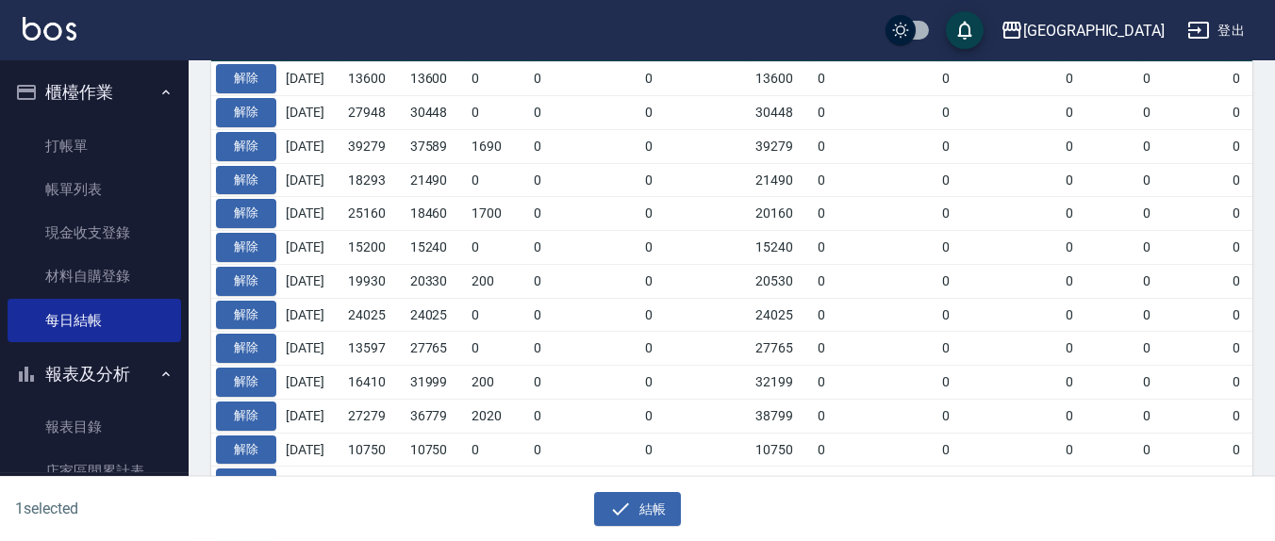
scroll to position [589, 0]
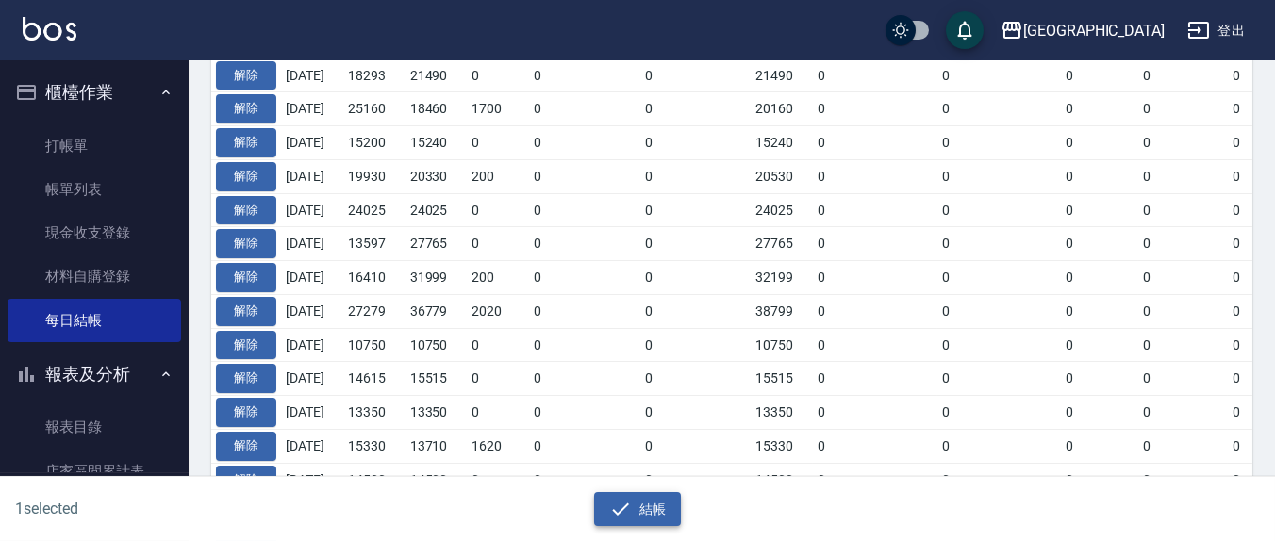
click at [624, 514] on icon "button" at bounding box center [620, 509] width 23 height 23
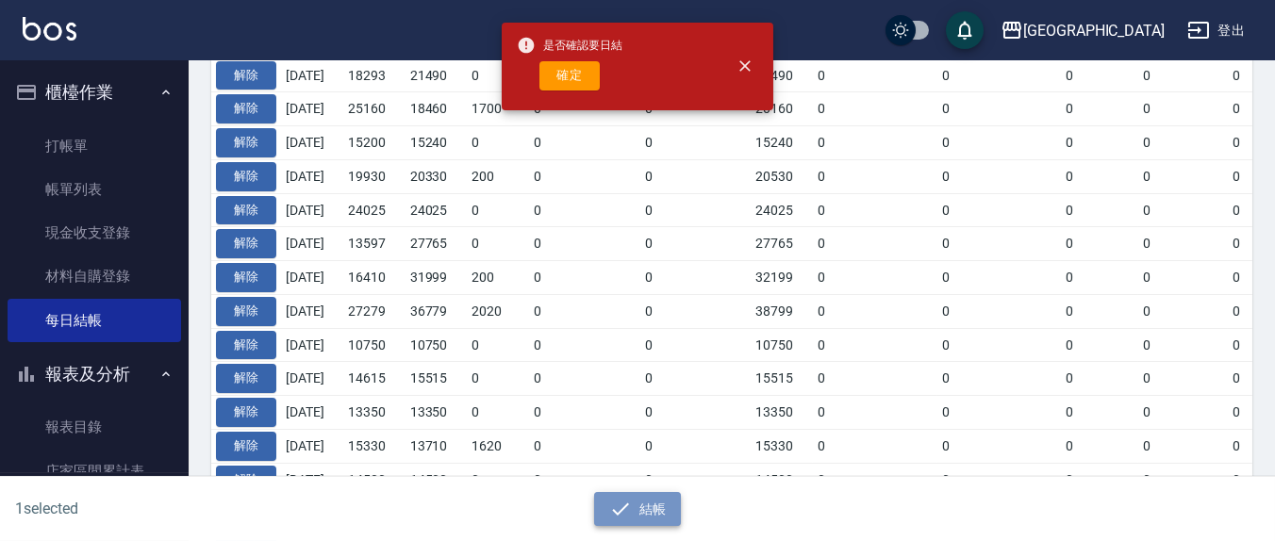
click at [634, 497] on button "結帳" at bounding box center [638, 509] width 88 height 35
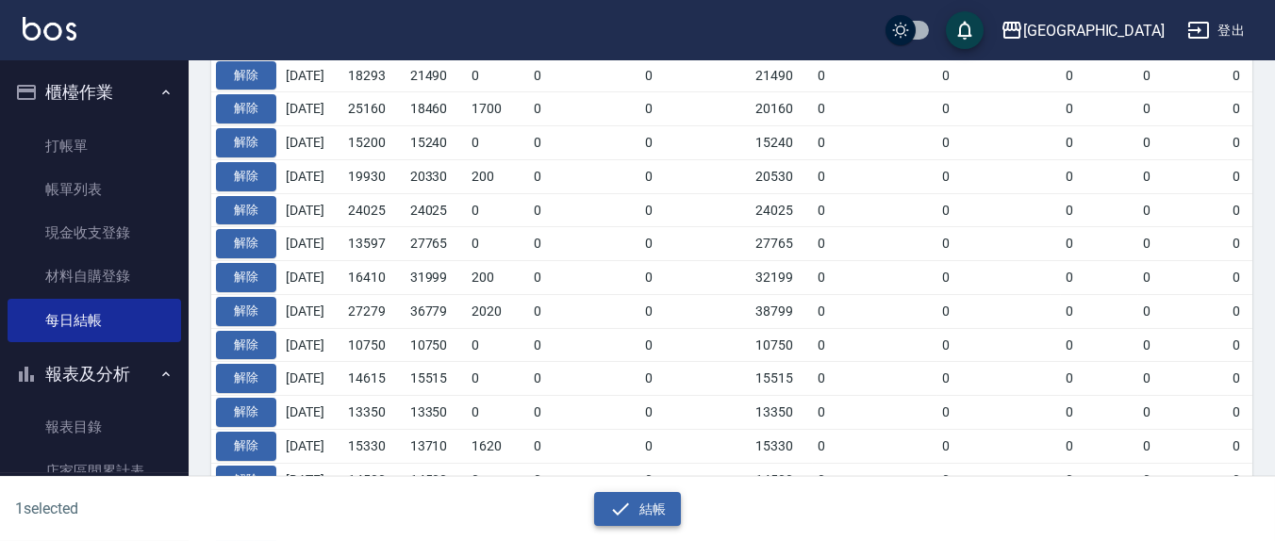
click at [665, 502] on button "結帳" at bounding box center [638, 509] width 88 height 35
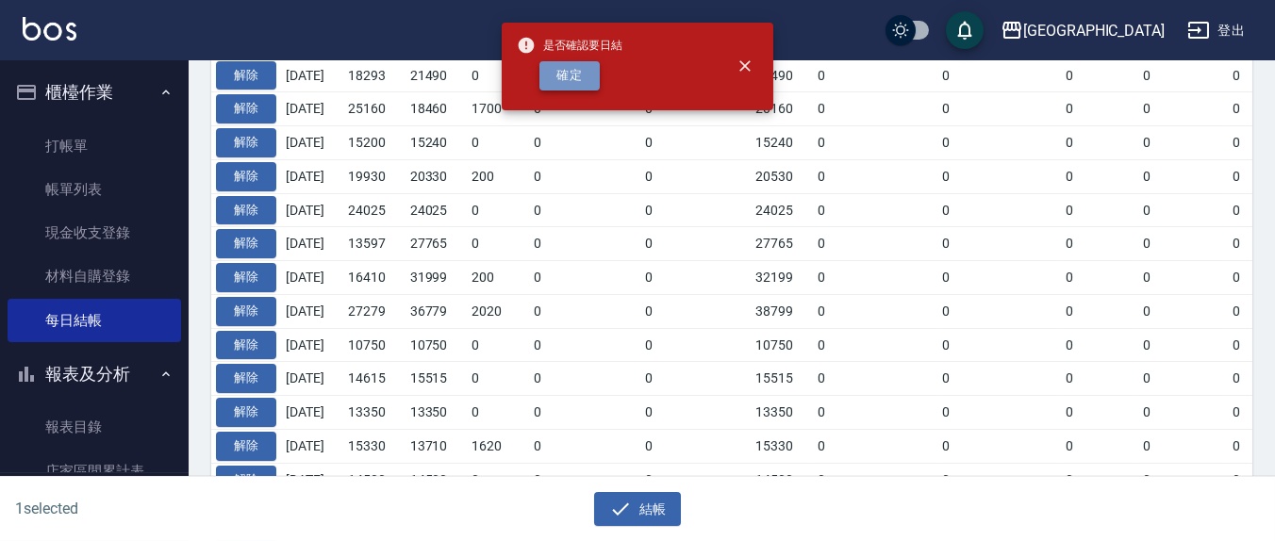
click at [581, 68] on button "確定" at bounding box center [569, 75] width 60 height 29
checkbox input "false"
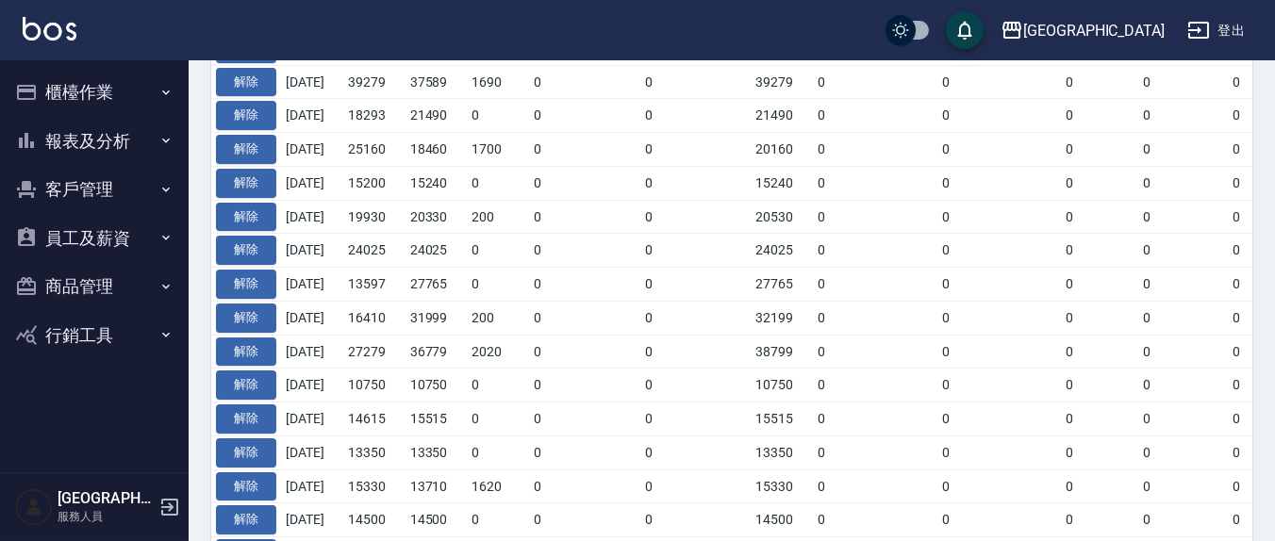
scroll to position [538, 0]
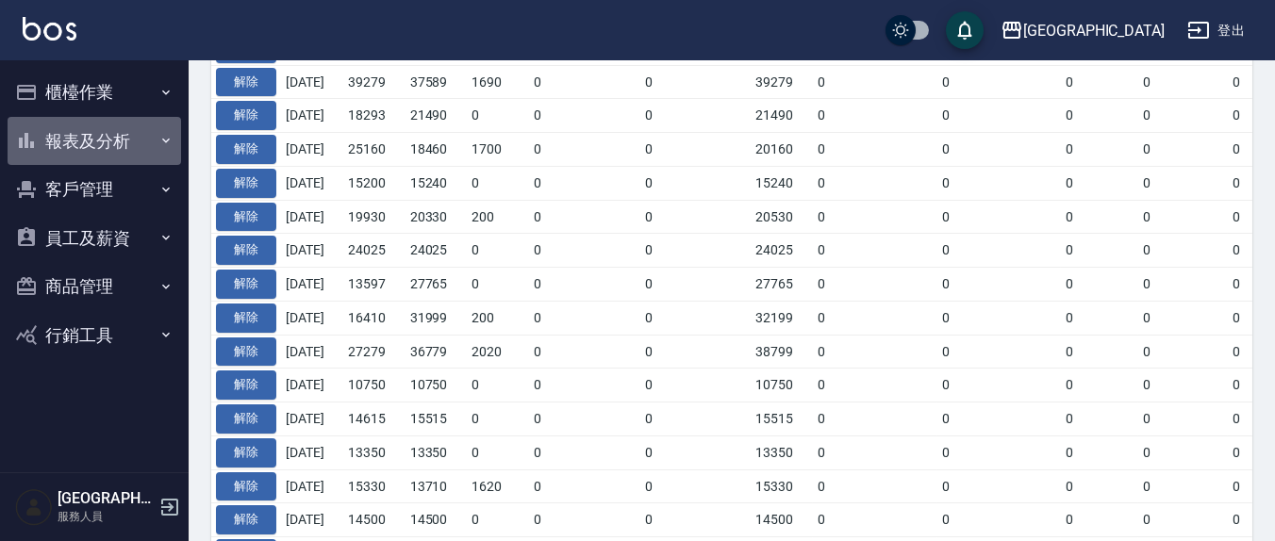
click at [123, 123] on button "報表及分析" at bounding box center [94, 141] width 173 height 49
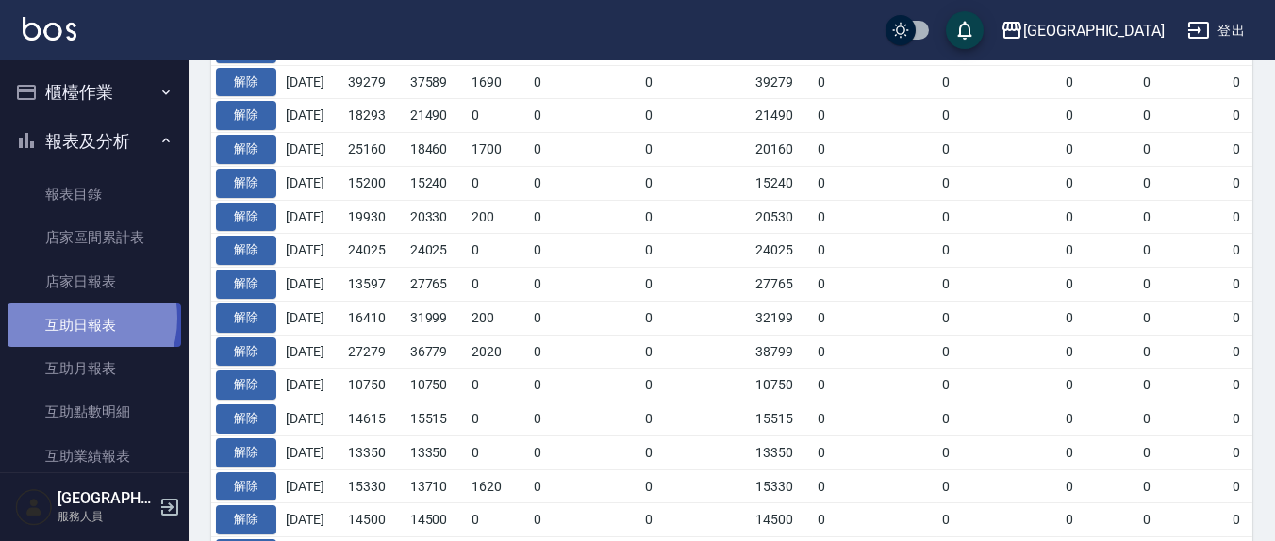
click at [73, 319] on link "互助日報表" at bounding box center [94, 325] width 173 height 43
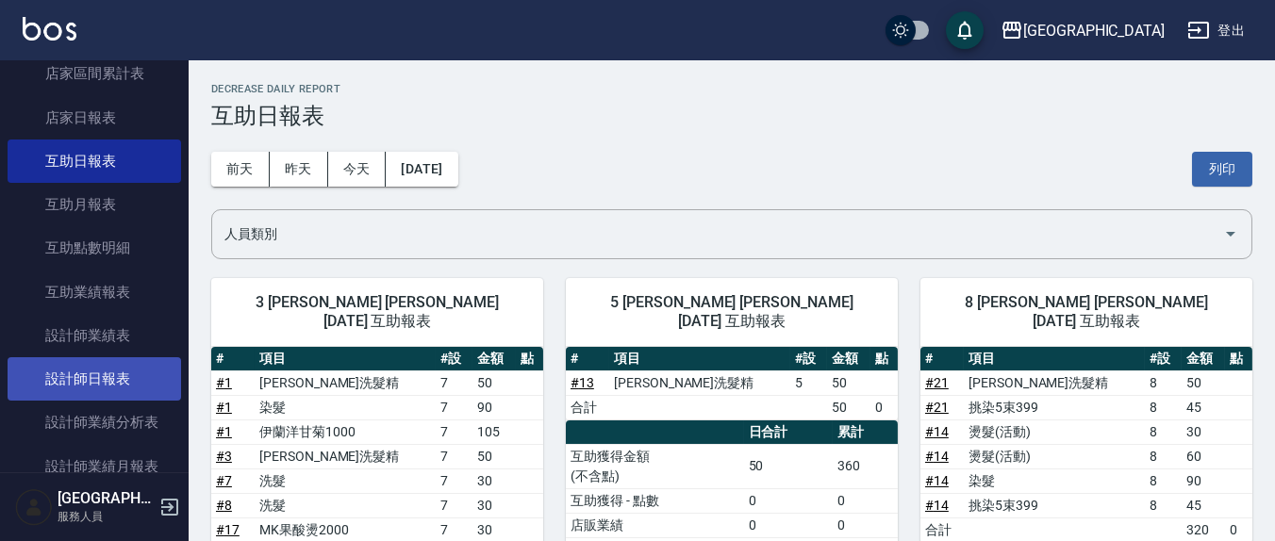
scroll to position [196, 0]
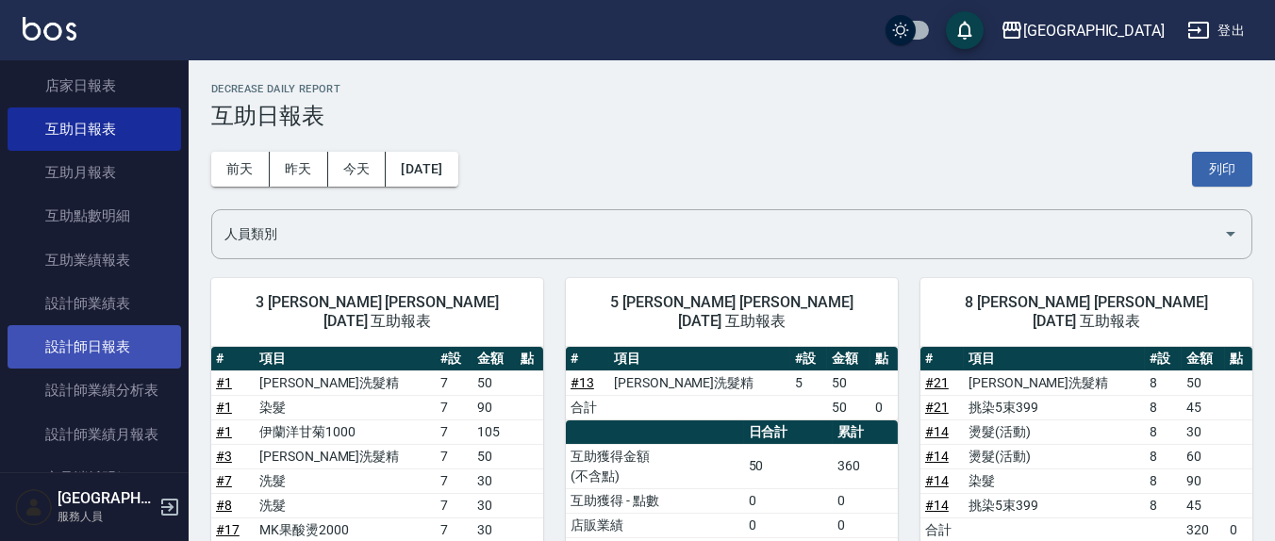
click at [72, 335] on link "設計師日報表" at bounding box center [94, 346] width 173 height 43
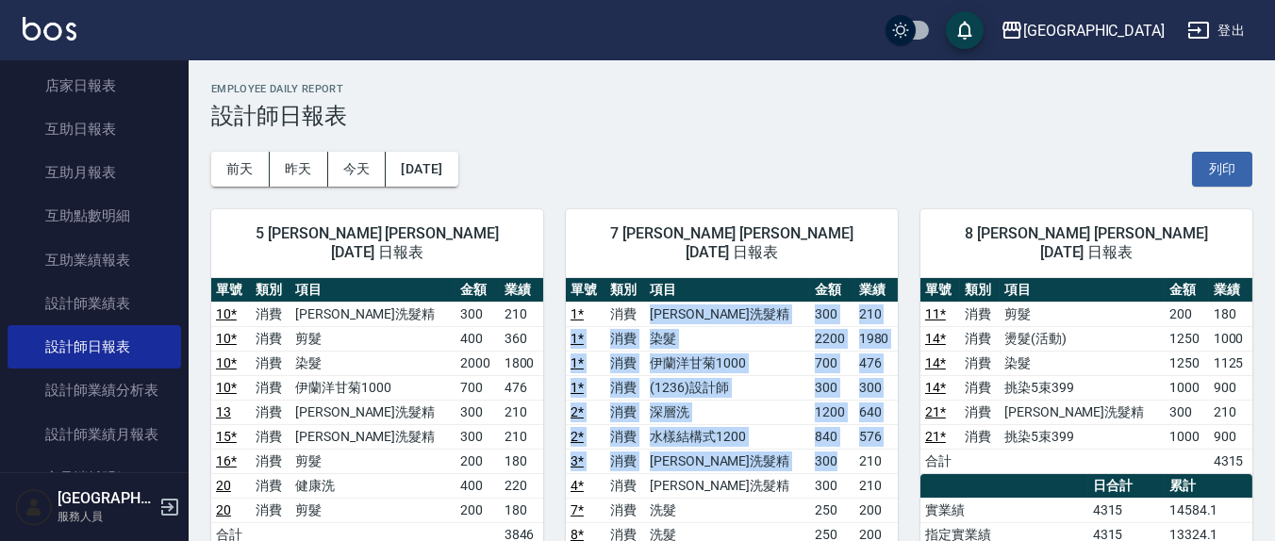
drag, startPoint x: 696, startPoint y: 326, endPoint x: 835, endPoint y: 436, distance: 177.9
click at [835, 436] on tbody "1 * 消費 歐娜洗髮精 300 210 1 * 消費 染髮 2200 1980 1 * 消費 伊蘭洋甘菊1000 700 476 1 * 消費 (1236)…" at bounding box center [732, 486] width 332 height 368
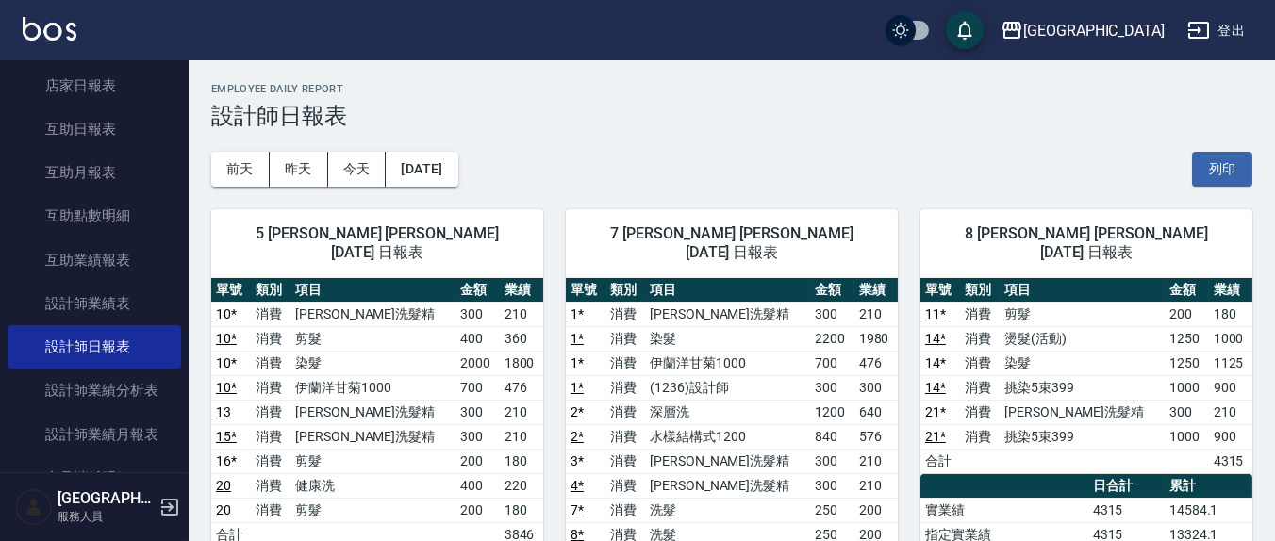
click at [854, 449] on td "210" at bounding box center [875, 461] width 43 height 25
click at [1231, 177] on button "列印" at bounding box center [1222, 169] width 60 height 35
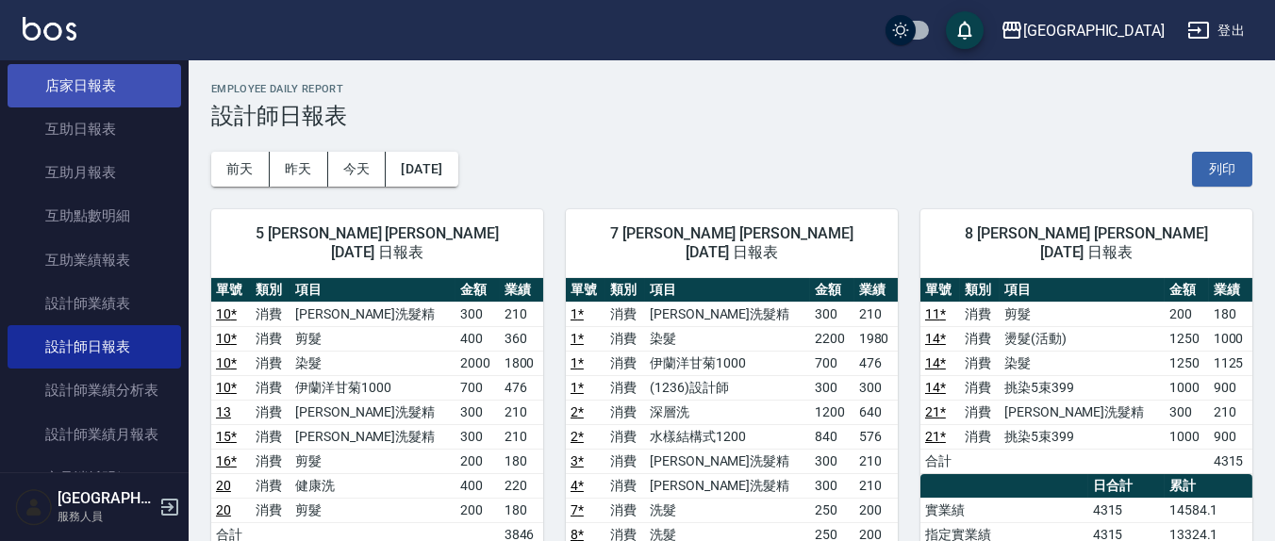
click at [83, 86] on link "店家日報表" at bounding box center [94, 85] width 173 height 43
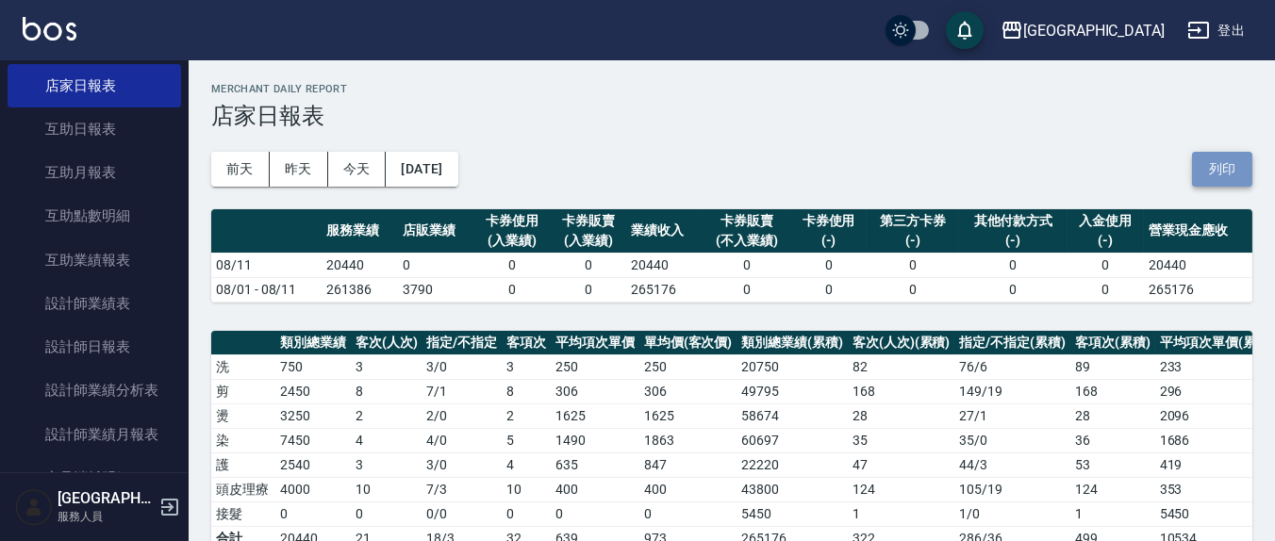
click at [1233, 169] on button "列印" at bounding box center [1222, 169] width 60 height 35
